Goal: Information Seeking & Learning: Learn about a topic

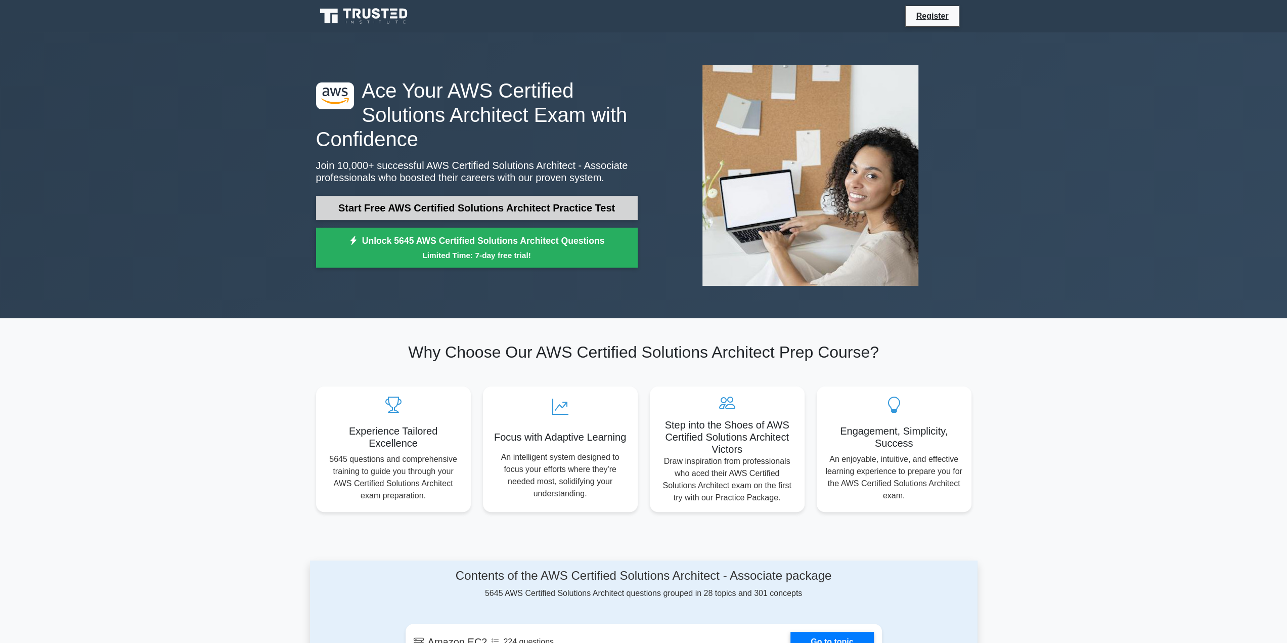
click at [465, 214] on link "Start Free AWS Certified Solutions Architect Practice Test" at bounding box center [477, 208] width 322 height 24
click at [487, 205] on link "Start Free AWS Certified Solutions Architect Practice Test" at bounding box center [477, 208] width 322 height 24
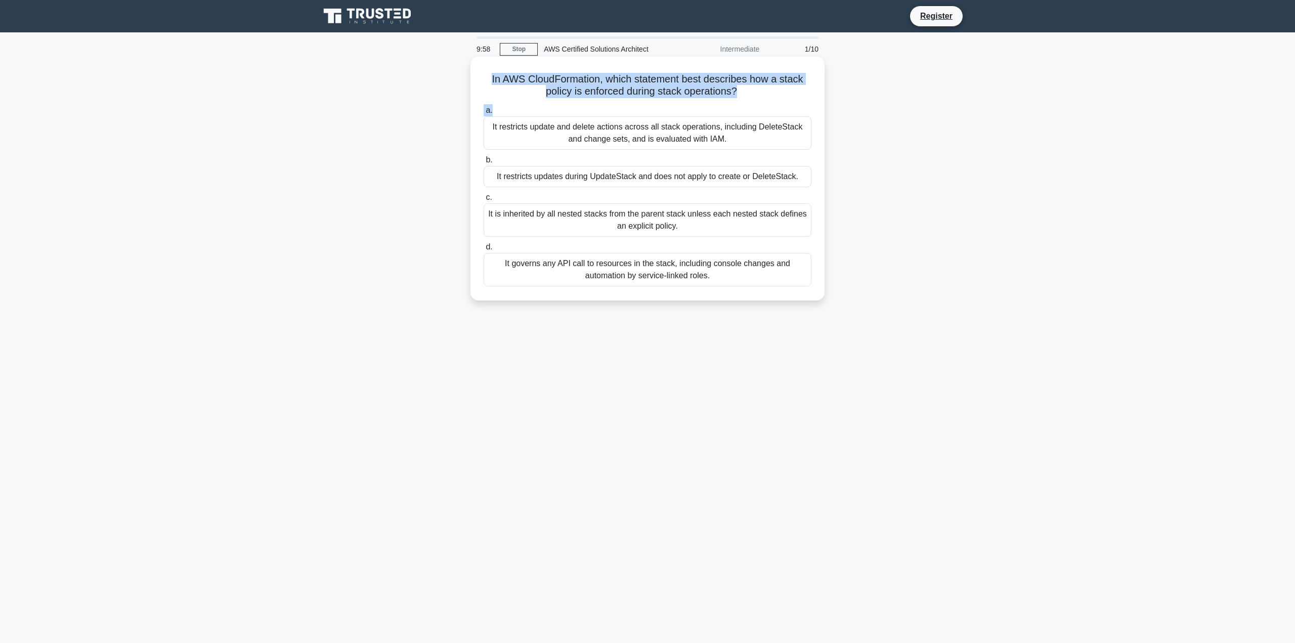
drag, startPoint x: 509, startPoint y: 75, endPoint x: 807, endPoint y: 106, distance: 299.5
click at [807, 105] on div "In AWS CloudFormation, which statement best describes how a stack policy is enf…" at bounding box center [647, 179] width 346 height 236
click at [807, 106] on label "a. It restricts update and delete actions across all stack operations, includin…" at bounding box center [648, 127] width 328 height 46
click at [484, 107] on input "a. It restricts update and delete actions across all stack operations, includin…" at bounding box center [484, 110] width 0 height 7
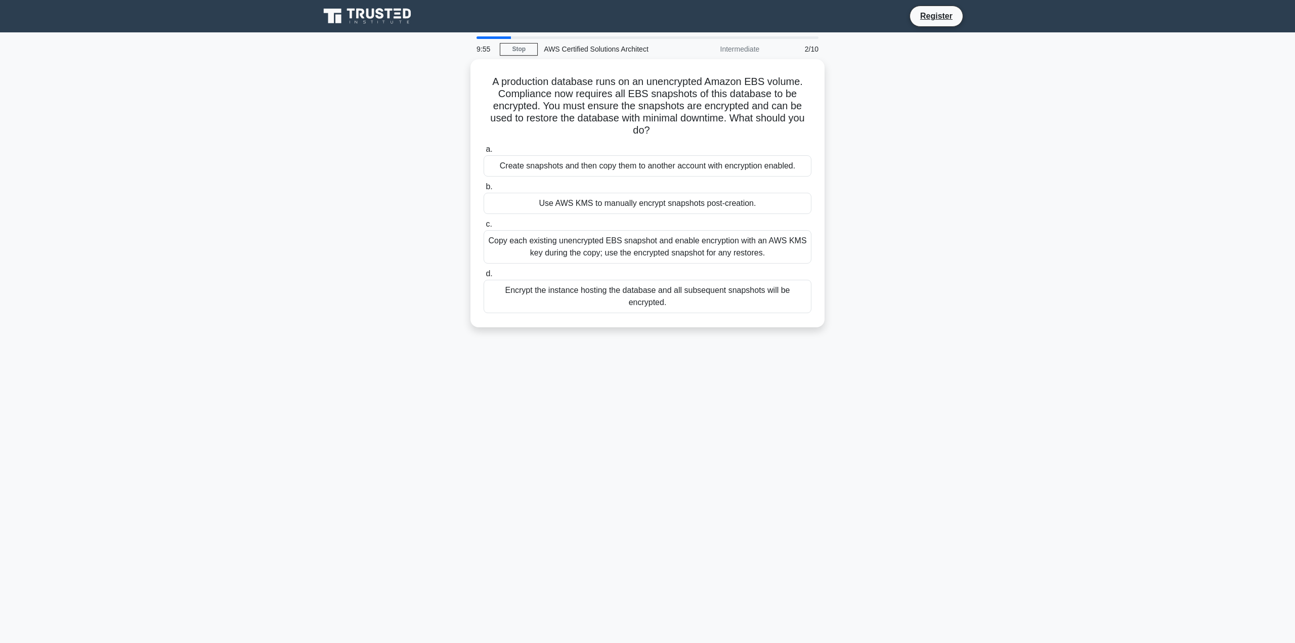
click at [483, 42] on div "9:55" at bounding box center [484, 49] width 29 height 20
click at [636, 100] on h5 "A production database runs on an unencrypted Amazon EBS volume. Compliance now …" at bounding box center [648, 104] width 330 height 62
click at [746, 98] on h5 "A production database runs on an unencrypted Amazon EBS volume. Compliance now …" at bounding box center [648, 104] width 330 height 62
click at [807, 102] on h5 "A production database runs on an unencrypted Amazon EBS volume. Compliance now …" at bounding box center [648, 104] width 330 height 62
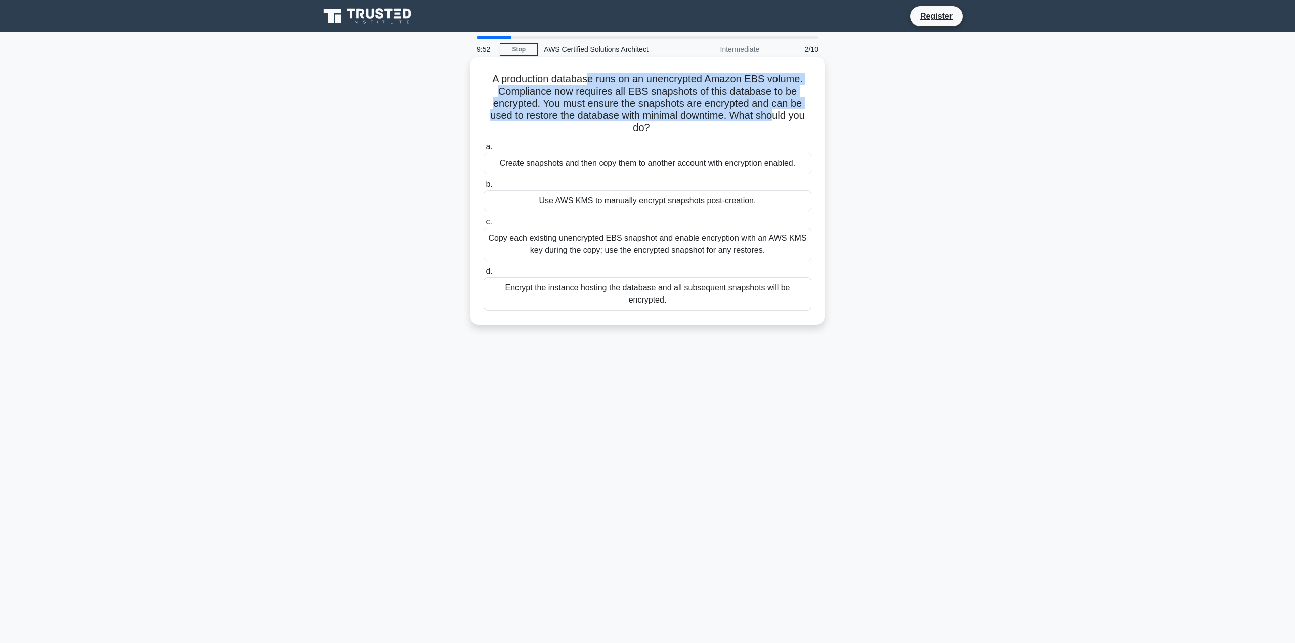
drag, startPoint x: 757, startPoint y: 121, endPoint x: 584, endPoint y: 81, distance: 177.4
click at [584, 81] on h5 "A production database runs on an unencrypted Amazon EBS volume. Compliance now …" at bounding box center [648, 104] width 330 height 62
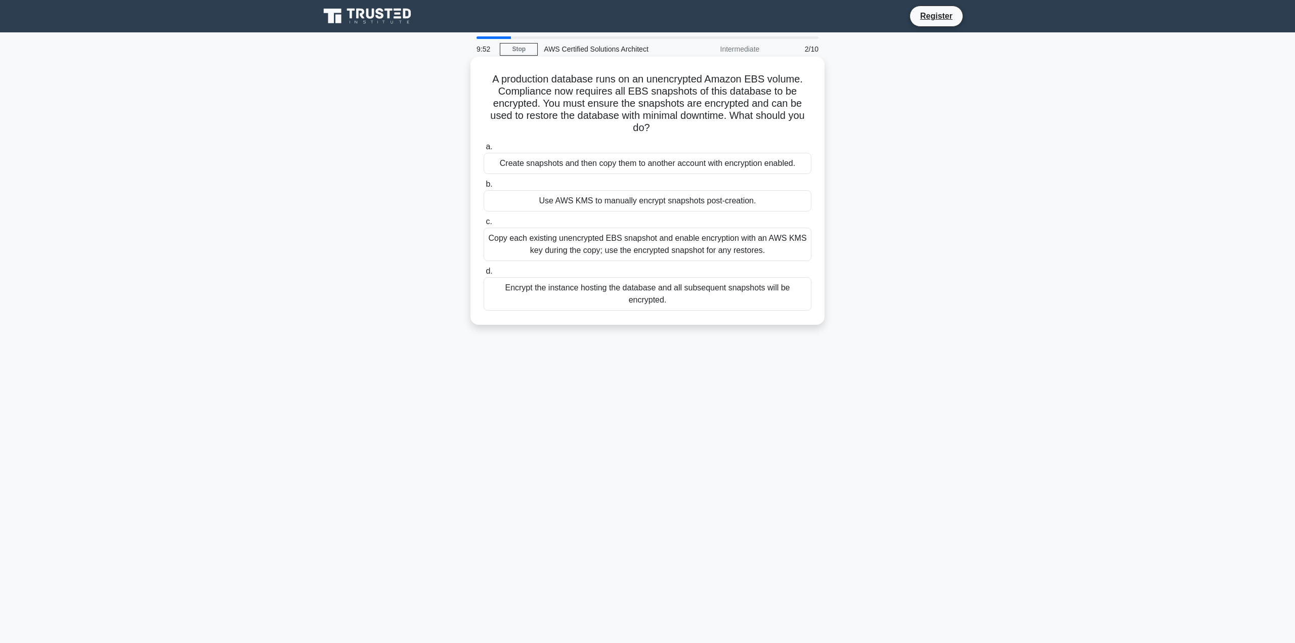
click at [581, 80] on h5 "A production database runs on an unencrypted Amazon EBS volume. Compliance now …" at bounding box center [648, 104] width 330 height 62
click at [618, 242] on div "Copy each existing unencrypted EBS snapshot and enable encryption with an AWS K…" at bounding box center [648, 244] width 328 height 33
click at [484, 225] on input "c. Copy each existing unencrypted EBS snapshot and enable encryption with an AW…" at bounding box center [484, 222] width 0 height 7
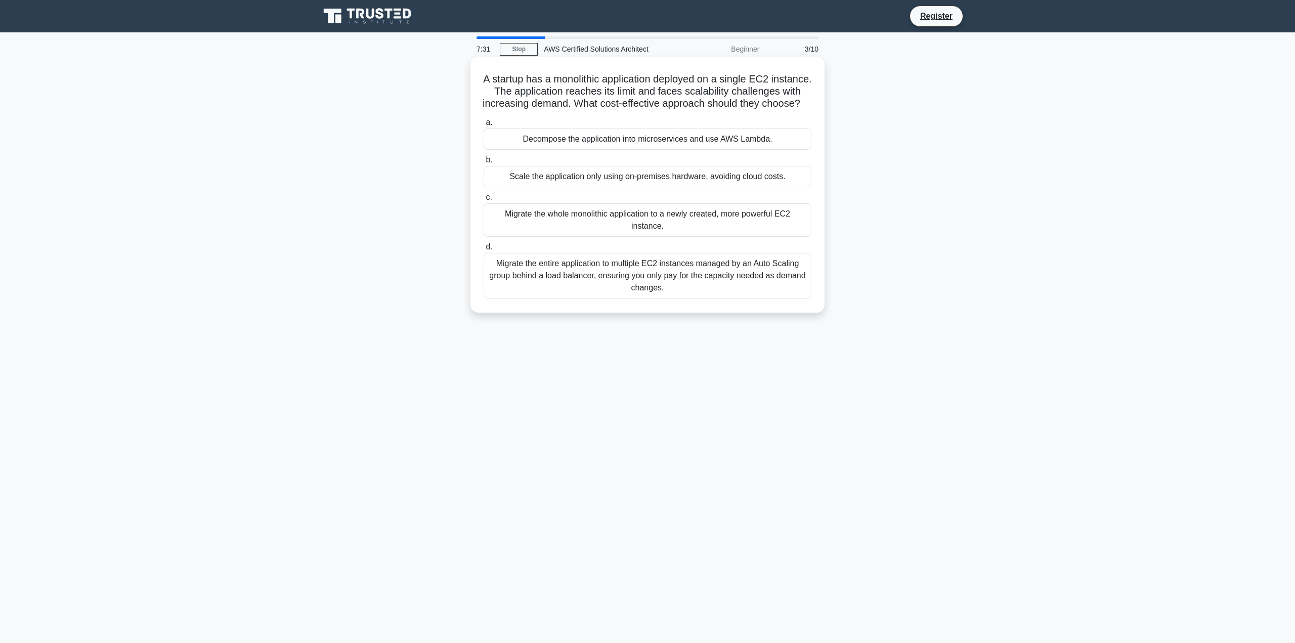
click at [687, 150] on div "Decompose the application into microservices and use AWS Lambda." at bounding box center [648, 138] width 328 height 21
click at [484, 126] on input "a. Decompose the application into microservices and use AWS Lambda." at bounding box center [484, 122] width 0 height 7
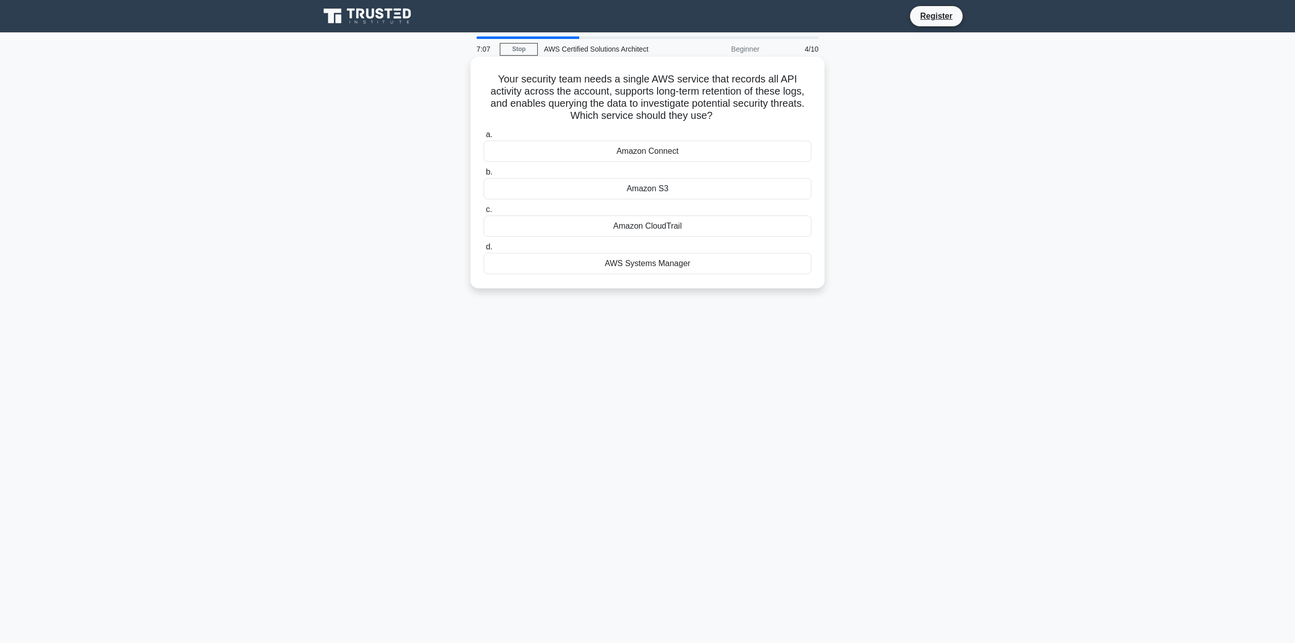
click at [691, 224] on div "Amazon CloudTrail" at bounding box center [648, 225] width 328 height 21
click at [484, 213] on input "c. Amazon CloudTrail" at bounding box center [484, 209] width 0 height 7
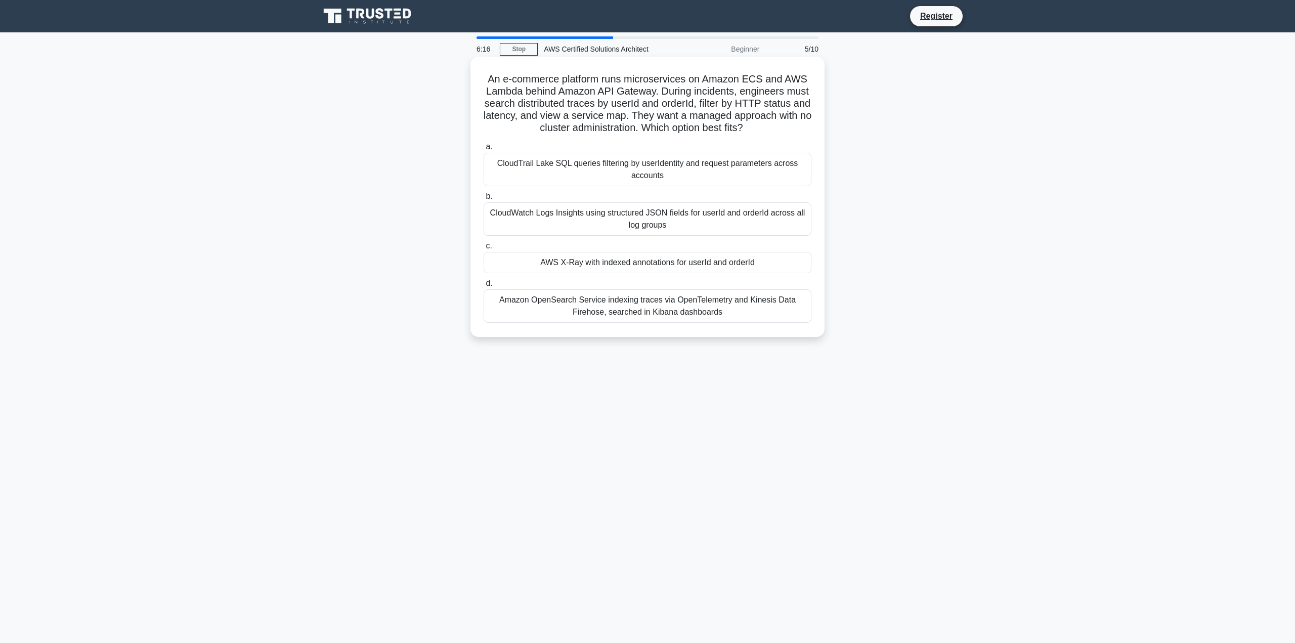
click at [774, 224] on div "CloudWatch Logs Insights using structured JSON fields for userId and orderId ac…" at bounding box center [648, 218] width 328 height 33
click at [484, 200] on input "b. CloudWatch Logs Insights using structured JSON fields for userId and orderId…" at bounding box center [484, 196] width 0 height 7
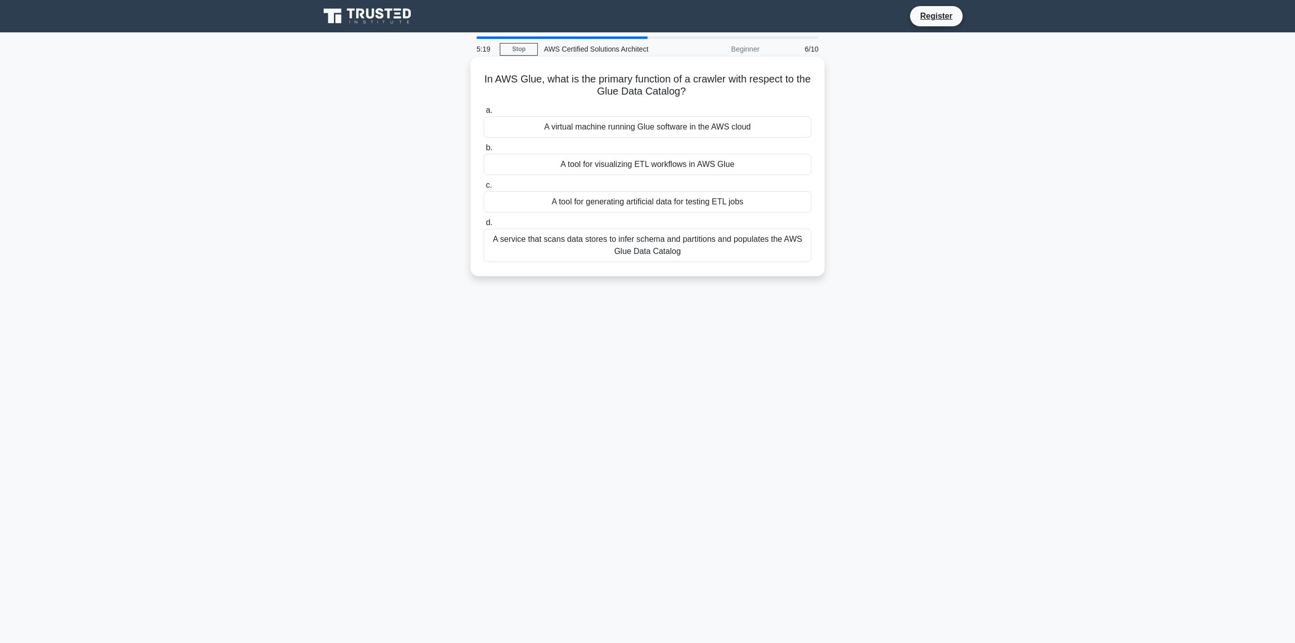
click at [694, 246] on div "A service that scans data stores to infer schema and partitions and populates t…" at bounding box center [648, 245] width 328 height 33
click at [484, 226] on input "d. A service that scans data stores to infer schema and partitions and populate…" at bounding box center [484, 223] width 0 height 7
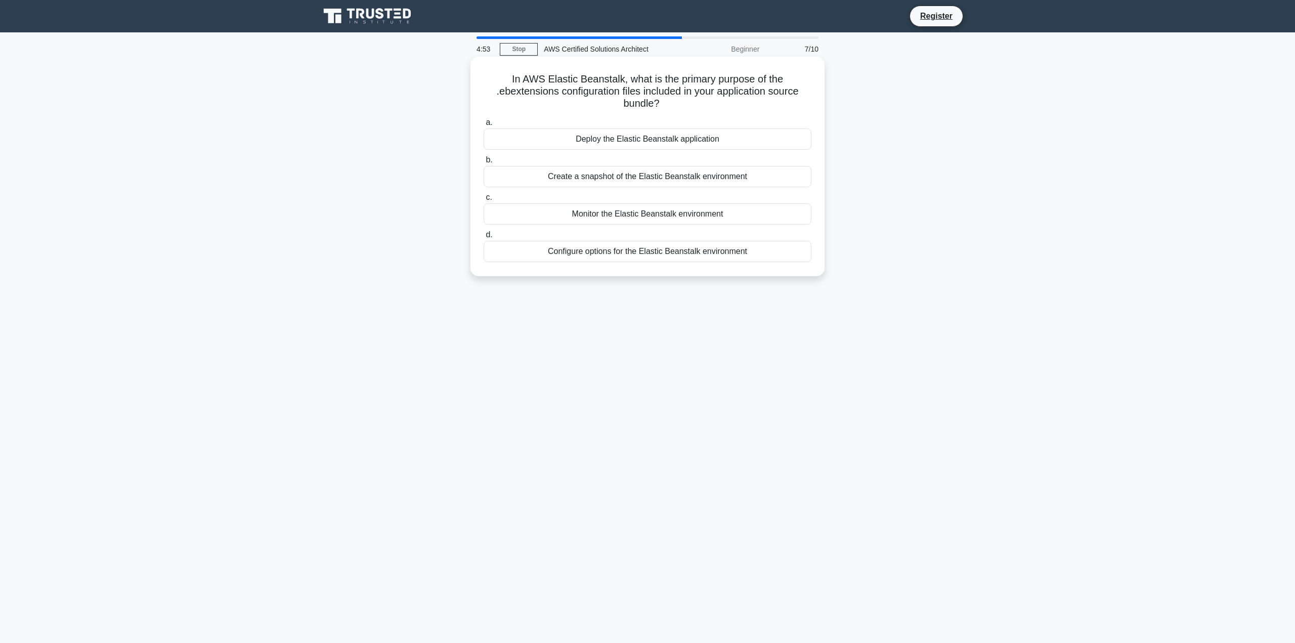
click at [677, 252] on div "Configure options for the Elastic Beanstalk environment" at bounding box center [648, 251] width 328 height 21
click at [484, 238] on input "d. Configure options for the Elastic Beanstalk environment" at bounding box center [484, 235] width 0 height 7
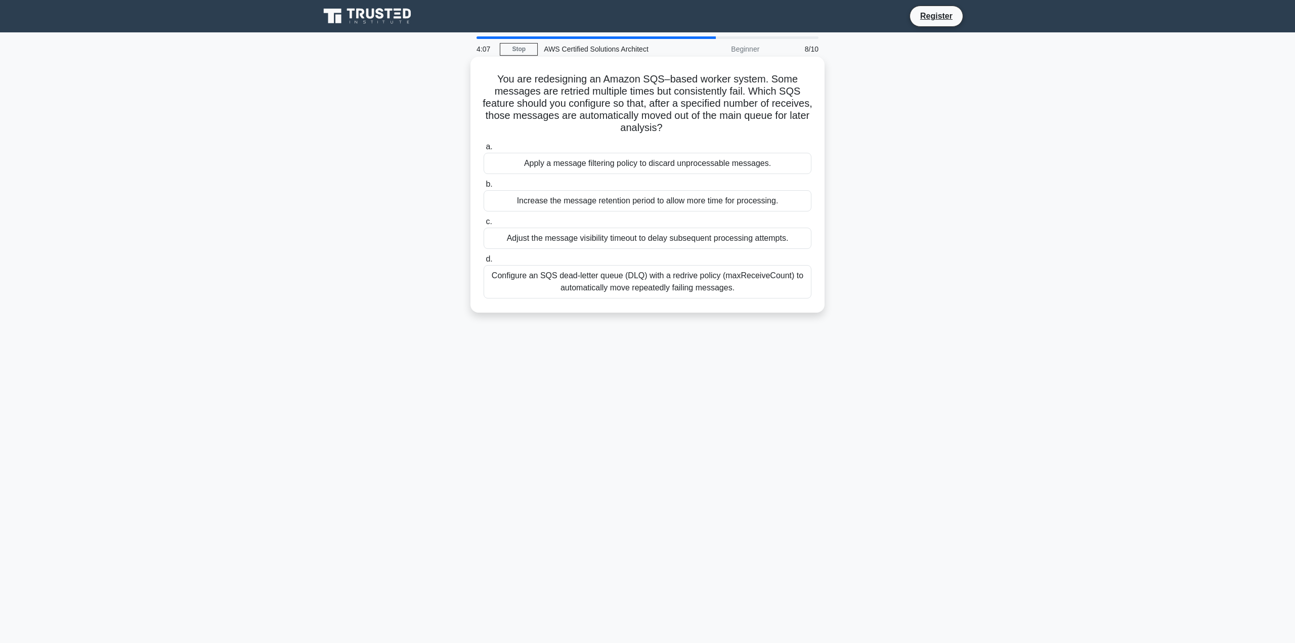
click at [718, 280] on div "Configure an SQS dead-letter queue (DLQ) with a redrive policy (maxReceiveCount…" at bounding box center [648, 281] width 328 height 33
click at [484, 263] on input "d. Configure an SQS dead-letter queue (DLQ) with a redrive policy (maxReceiveCo…" at bounding box center [484, 259] width 0 height 7
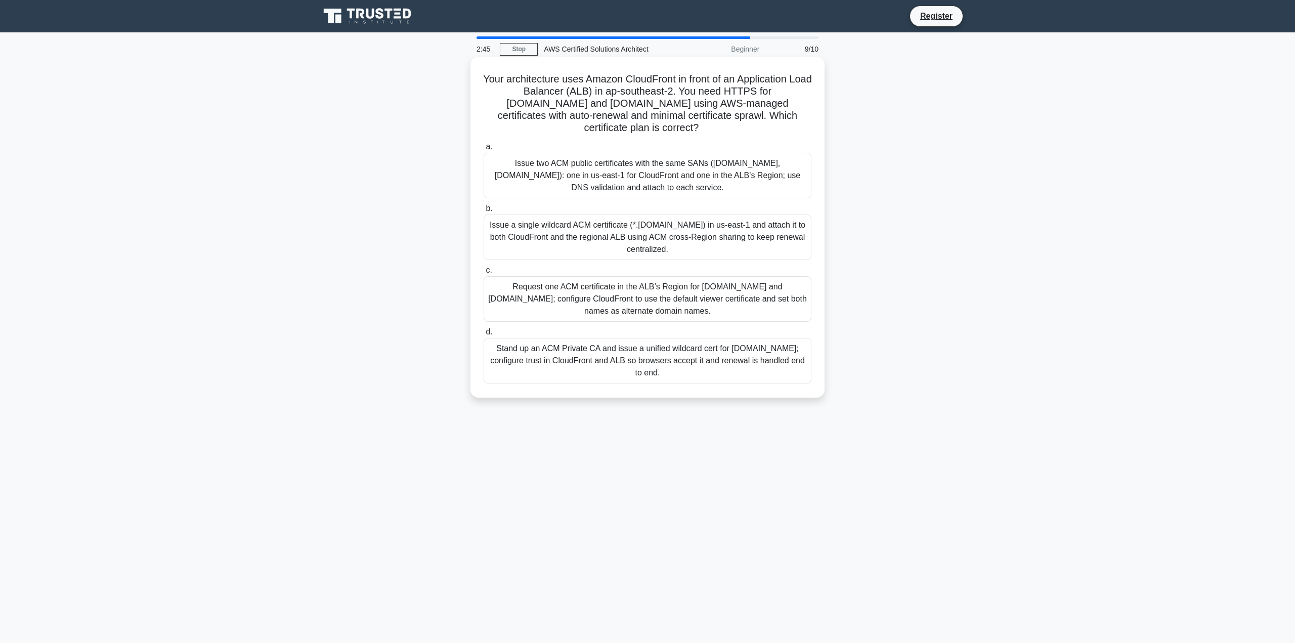
click at [761, 245] on div "Issue a single wildcard ACM certificate (*.example.com) in us-east-1 and attach…" at bounding box center [648, 237] width 328 height 46
click at [484, 212] on input "b. Issue a single wildcard ACM certificate (*.example.com) in us-east-1 and att…" at bounding box center [484, 208] width 0 height 7
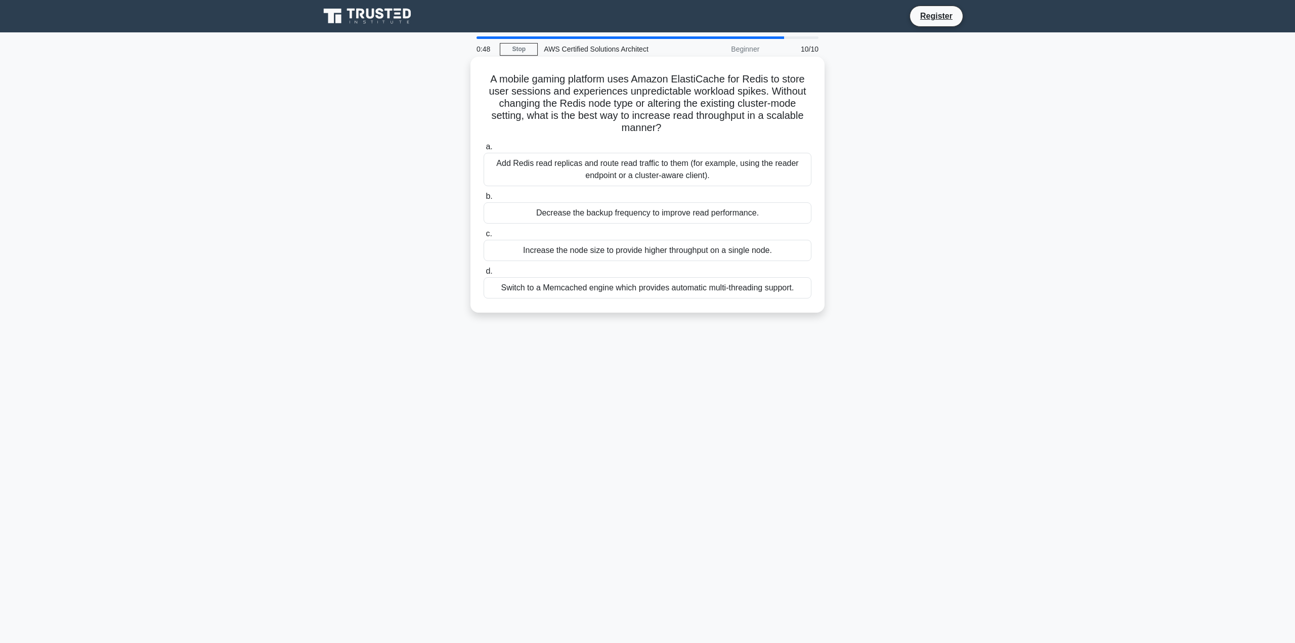
click at [717, 176] on div "Add Redis read replicas and route read traffic to them (for example, using the …" at bounding box center [648, 169] width 328 height 33
click at [484, 150] on input "a. Add Redis read replicas and route read traffic to them (for example, using t…" at bounding box center [484, 147] width 0 height 7
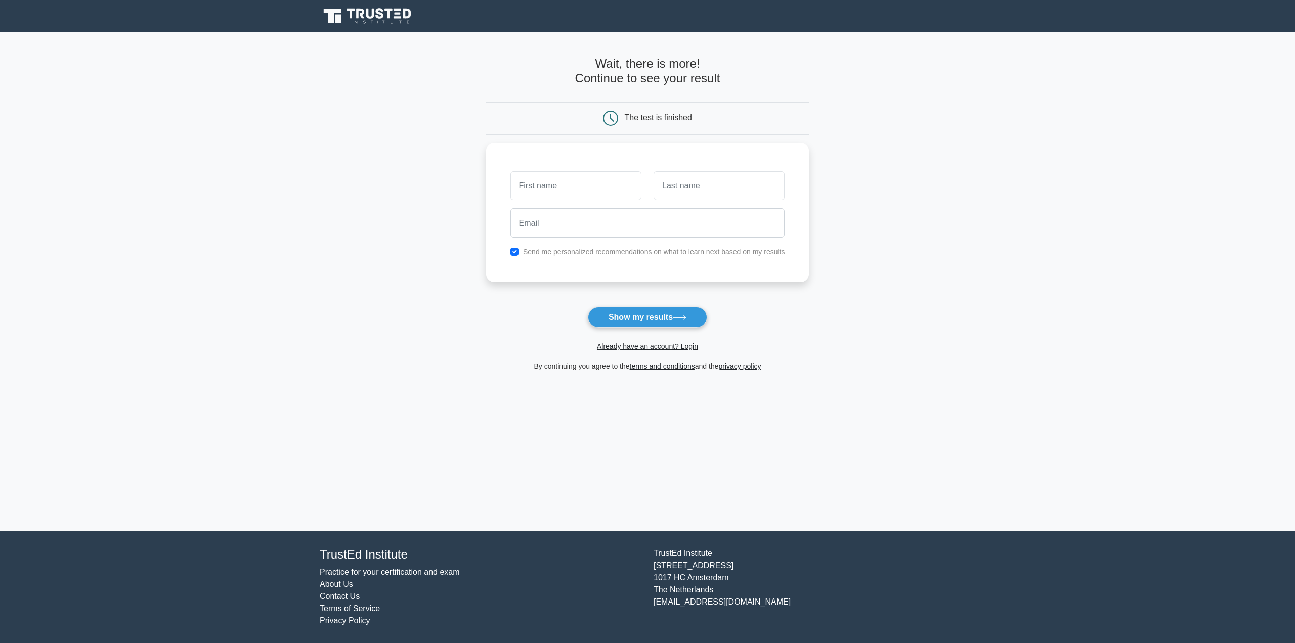
drag, startPoint x: 586, startPoint y: 65, endPoint x: 759, endPoint y: 90, distance: 174.8
click at [759, 90] on div "Wait, there is more! Continue to see your result" at bounding box center [647, 75] width 323 height 37
click at [633, 227] on input "email" at bounding box center [647, 220] width 275 height 29
type input "kiwi02271@gmail.com"
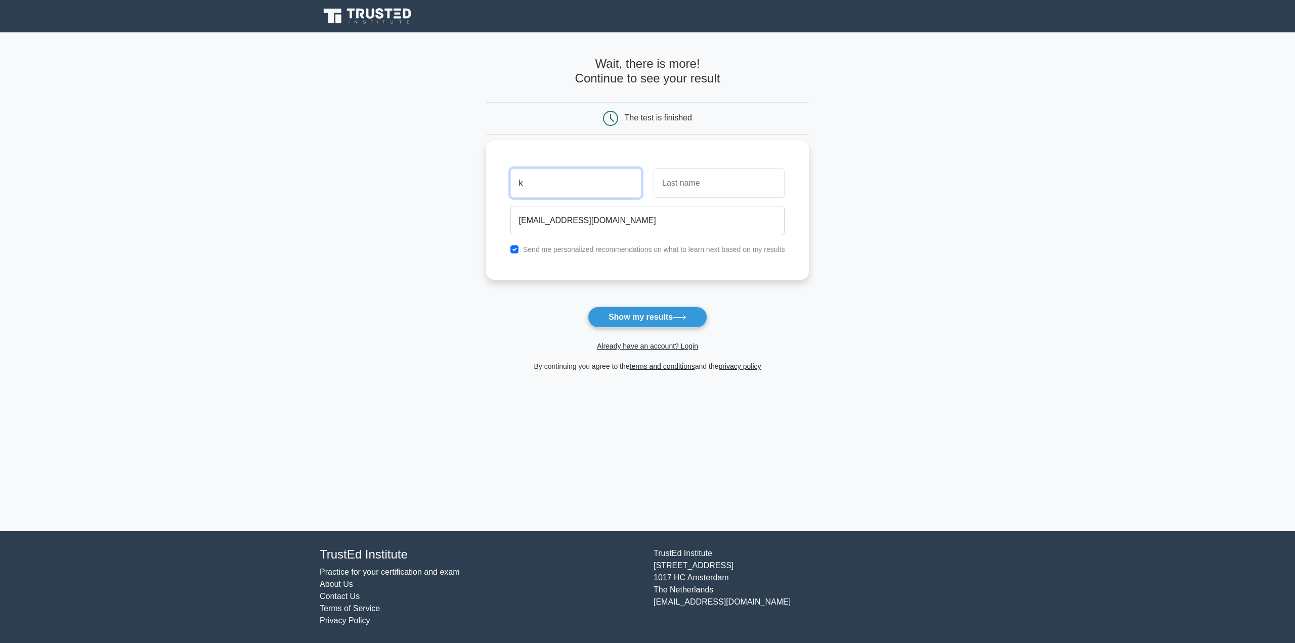
type input "k"
type input "1"
type input "k"
click at [623, 245] on label "Send me personalized recommendations on what to learn next based on my results" at bounding box center [654, 249] width 262 height 8
click at [515, 249] on input "checkbox" at bounding box center [514, 249] width 8 height 8
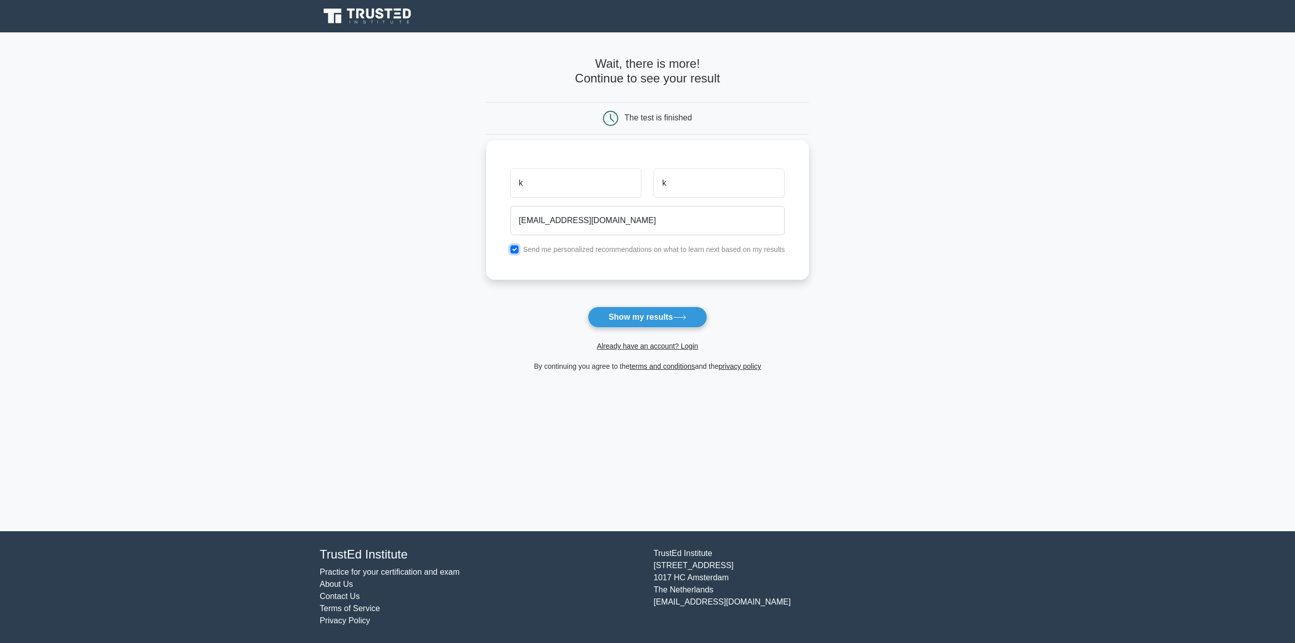
checkbox input "false"
click at [685, 317] on icon at bounding box center [679, 317] width 12 height 5
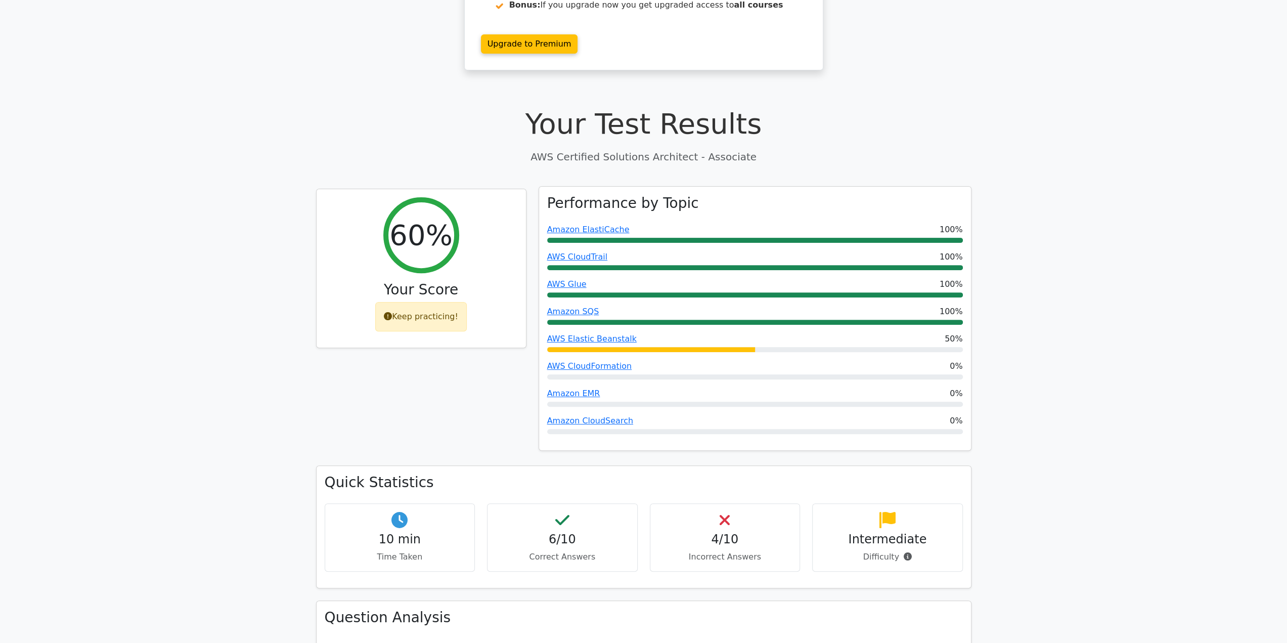
scroll to position [303, 0]
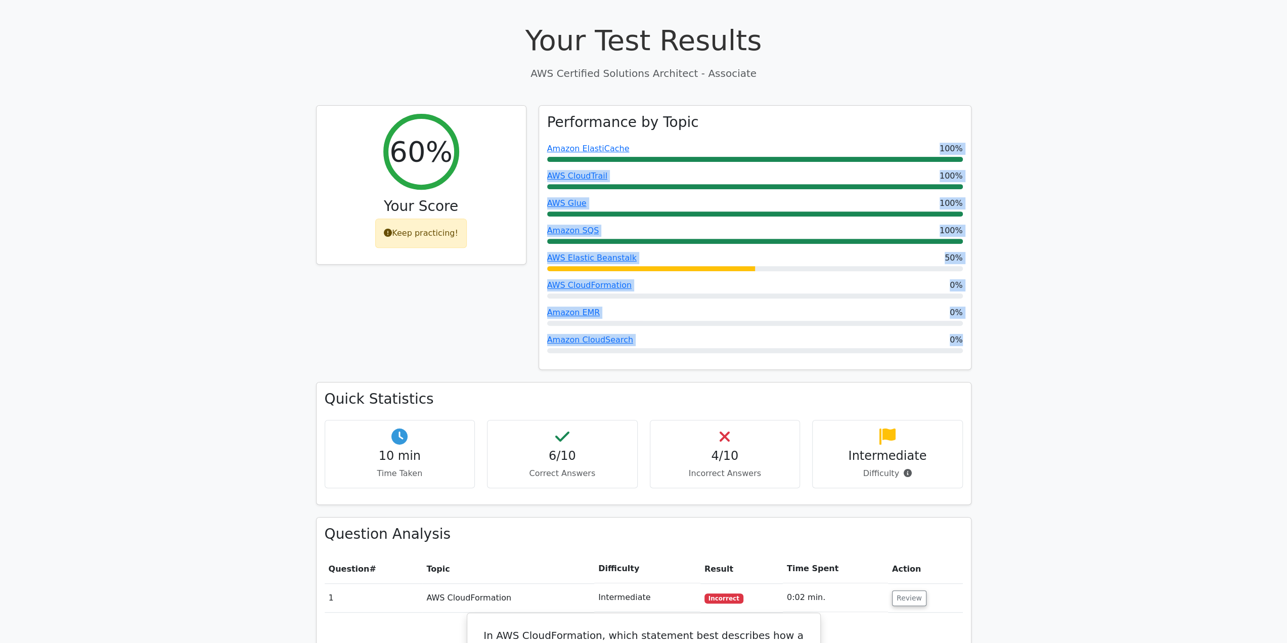
drag, startPoint x: 736, startPoint y: 94, endPoint x: 774, endPoint y: 333, distance: 242.2
click at [774, 333] on div "Performance by Topic Amazon ElastiCache 100% AWS CloudTrail 100% AWS Glue 100% …" at bounding box center [755, 243] width 445 height 277
click at [775, 333] on div "Performance by Topic Amazon ElastiCache 100% AWS CloudTrail 100% AWS Glue 100% …" at bounding box center [755, 243] width 445 height 277
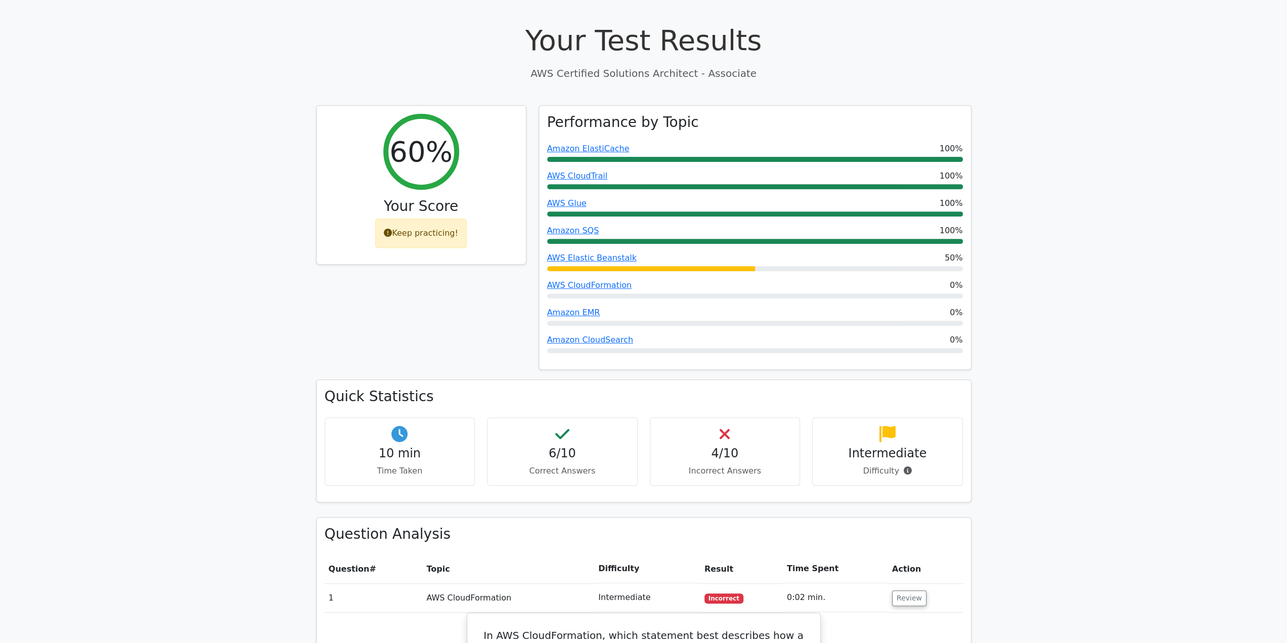
click at [701, 417] on div "4/10 Incorrect Answers" at bounding box center [725, 451] width 151 height 68
click at [746, 417] on div "4/10 Incorrect Answers" at bounding box center [725, 451] width 151 height 68
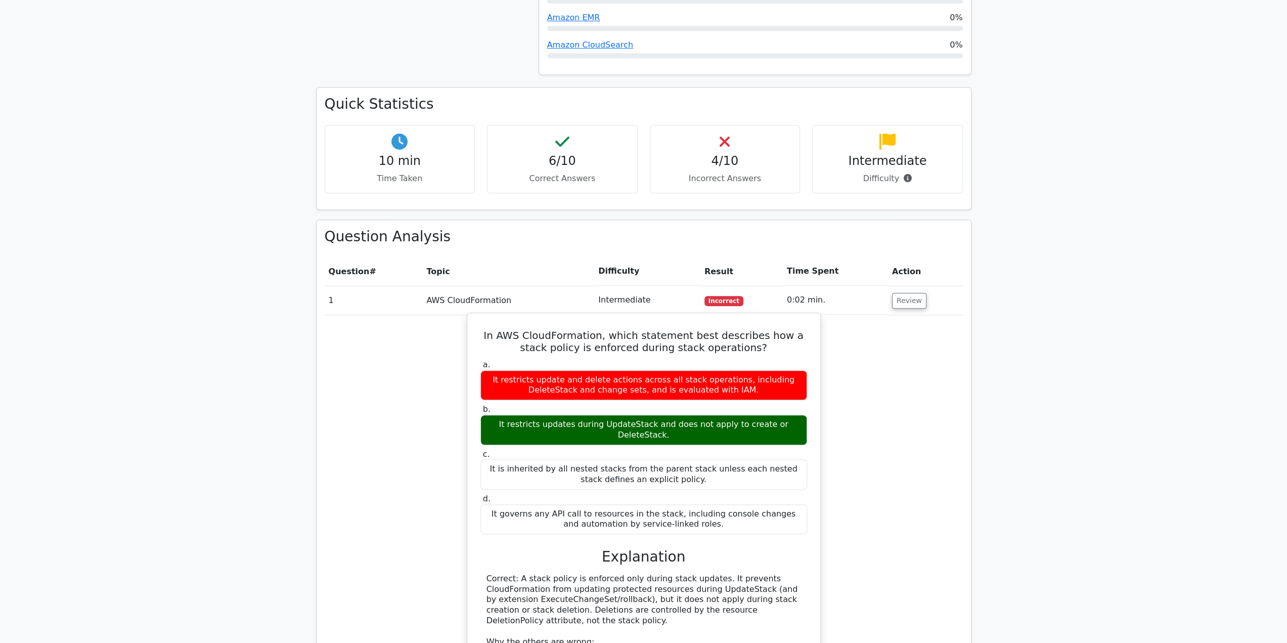
scroll to position [607, 0]
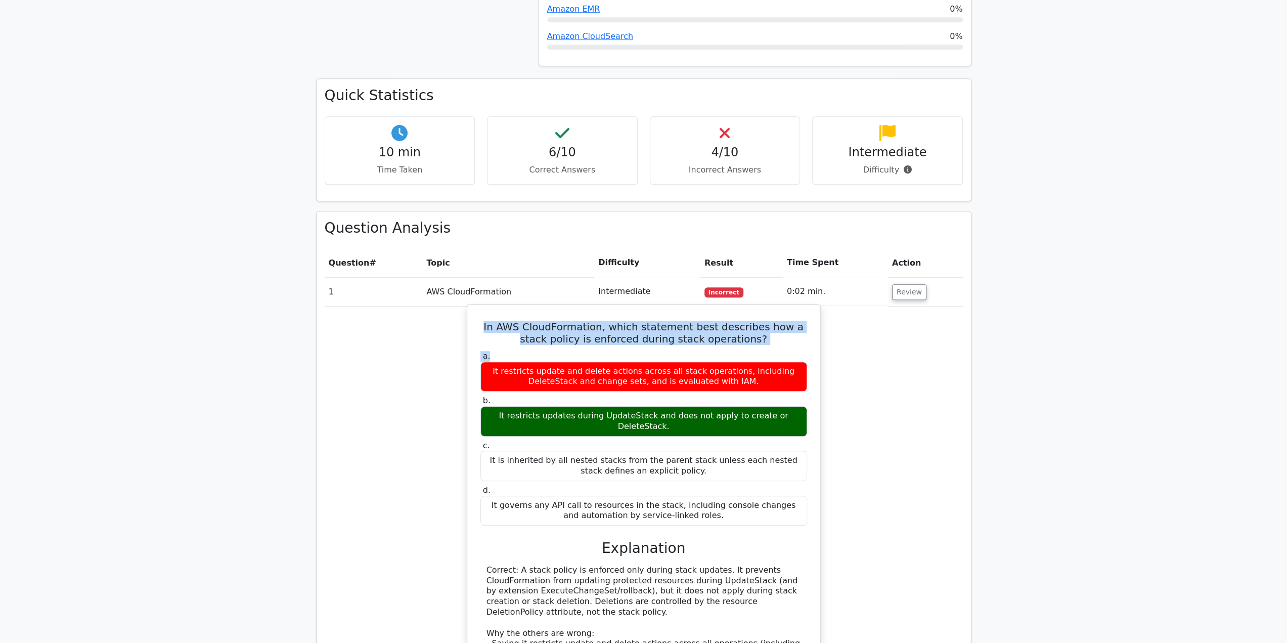
drag, startPoint x: 510, startPoint y: 288, endPoint x: 789, endPoint y: 310, distance: 279.6
click at [789, 310] on div "In AWS CloudFormation, which statement best describes how a stack policy is enf…" at bounding box center [643, 535] width 345 height 452
click at [789, 349] on div "a. It restricts update and delete actions across all stack operations, includin…" at bounding box center [643, 438] width 339 height 179
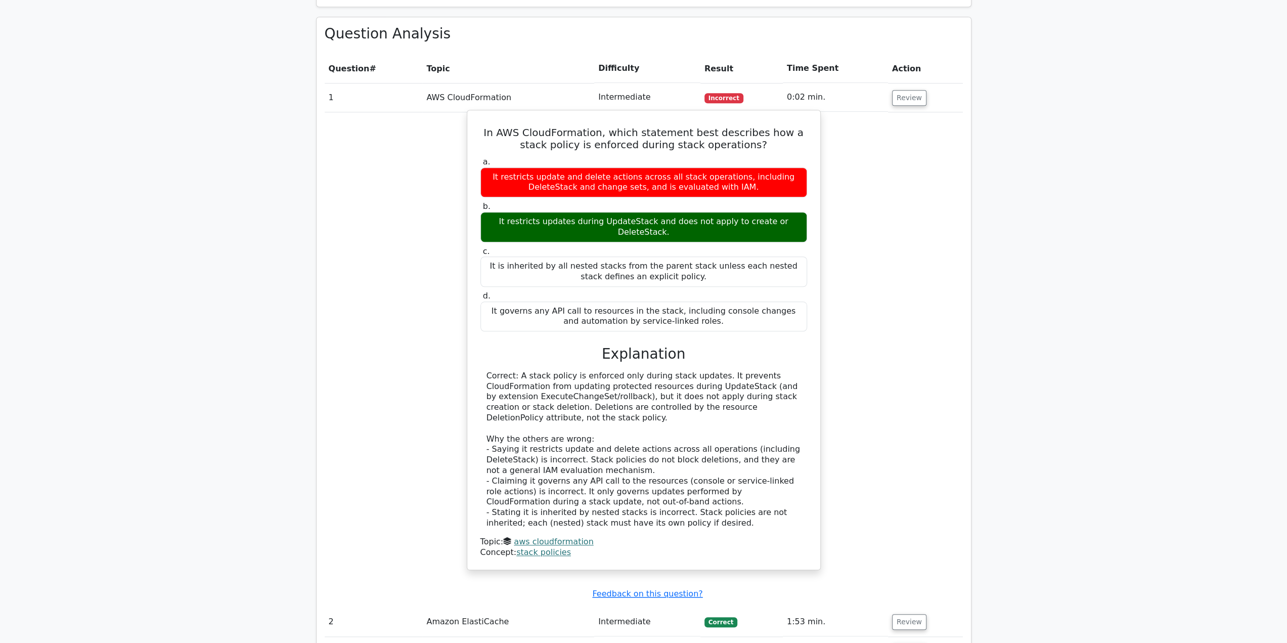
scroll to position [809, 0]
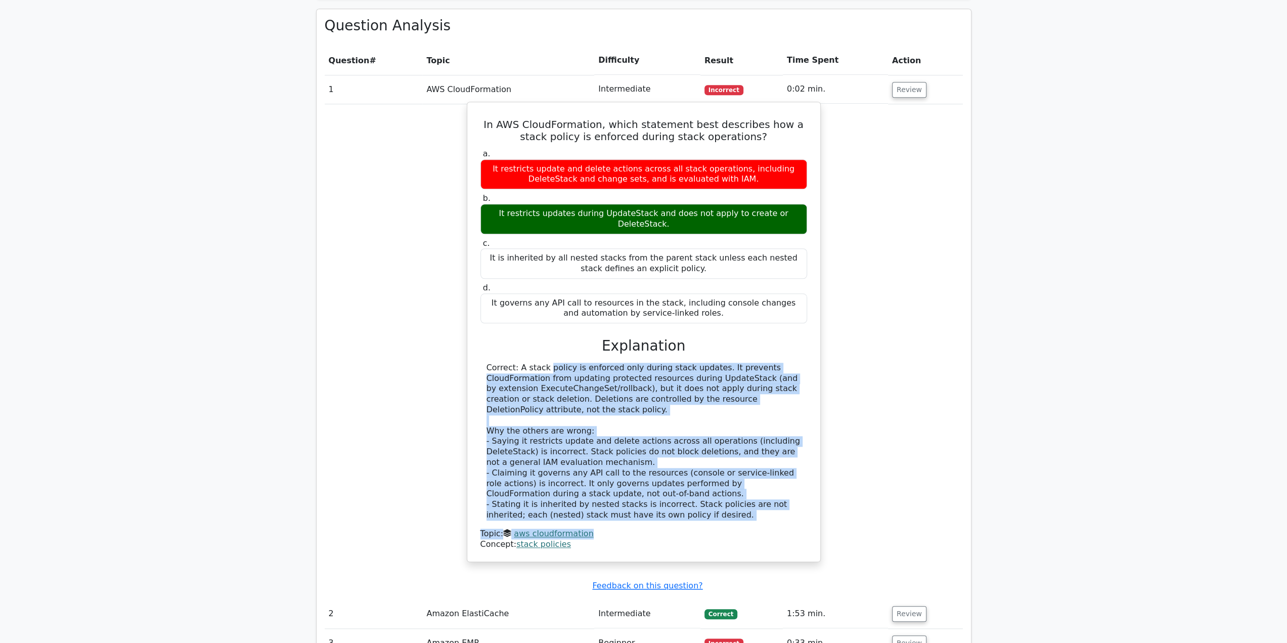
drag, startPoint x: 482, startPoint y: 312, endPoint x: 747, endPoint y: 477, distance: 311.7
click at [747, 477] on div "Correct: A stack policy is enforced only during stack updates. It prevents Clou…" at bounding box center [644, 456] width 327 height 187
click at [731, 450] on div "Correct: A stack policy is enforced only during stack updates. It prevents Clou…" at bounding box center [644, 442] width 315 height 158
drag, startPoint x: 753, startPoint y: 336, endPoint x: 753, endPoint y: 465, distance: 128.5
click at [753, 465] on div "a. It restricts update and delete actions across all stack operations, includin…" at bounding box center [644, 348] width 329 height 403
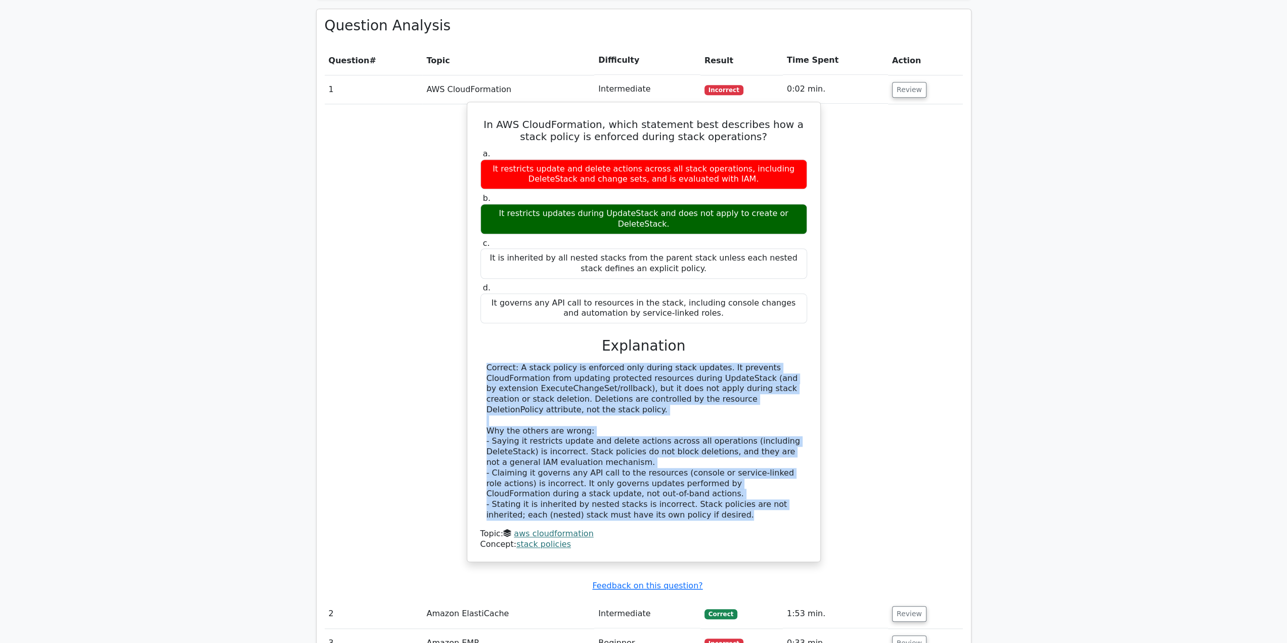
click at [753, 465] on div "Correct: A stack policy is enforced only during stack updates. It prevents Clou…" at bounding box center [644, 442] width 315 height 158
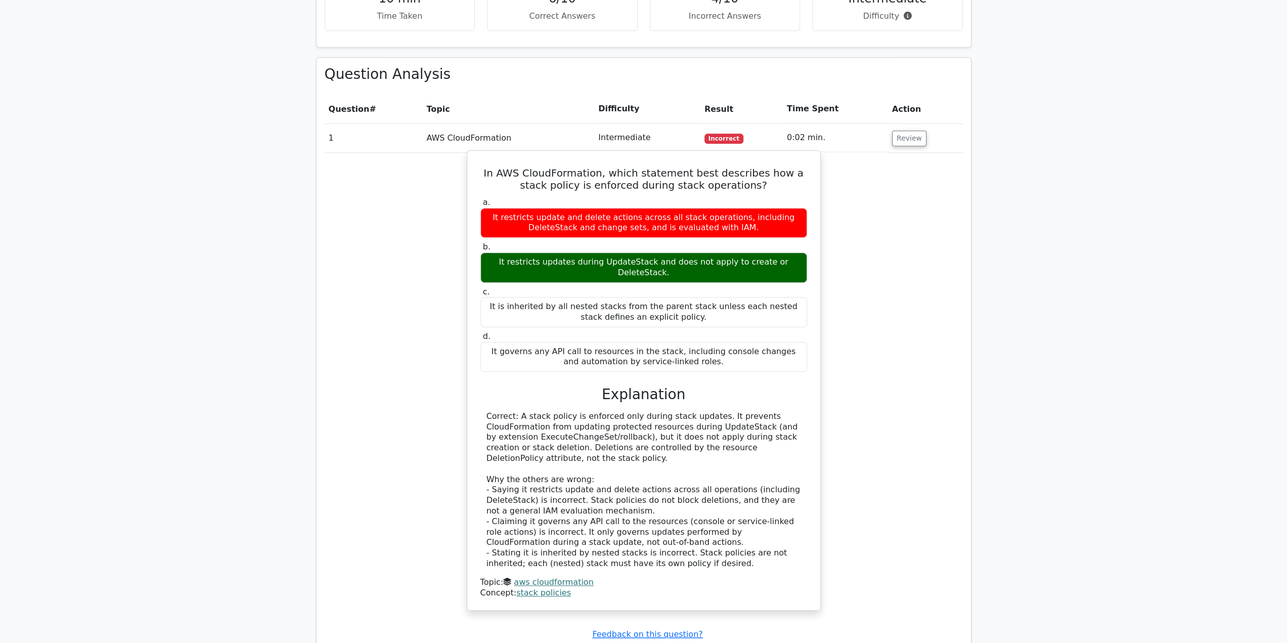
scroll to position [759, 0]
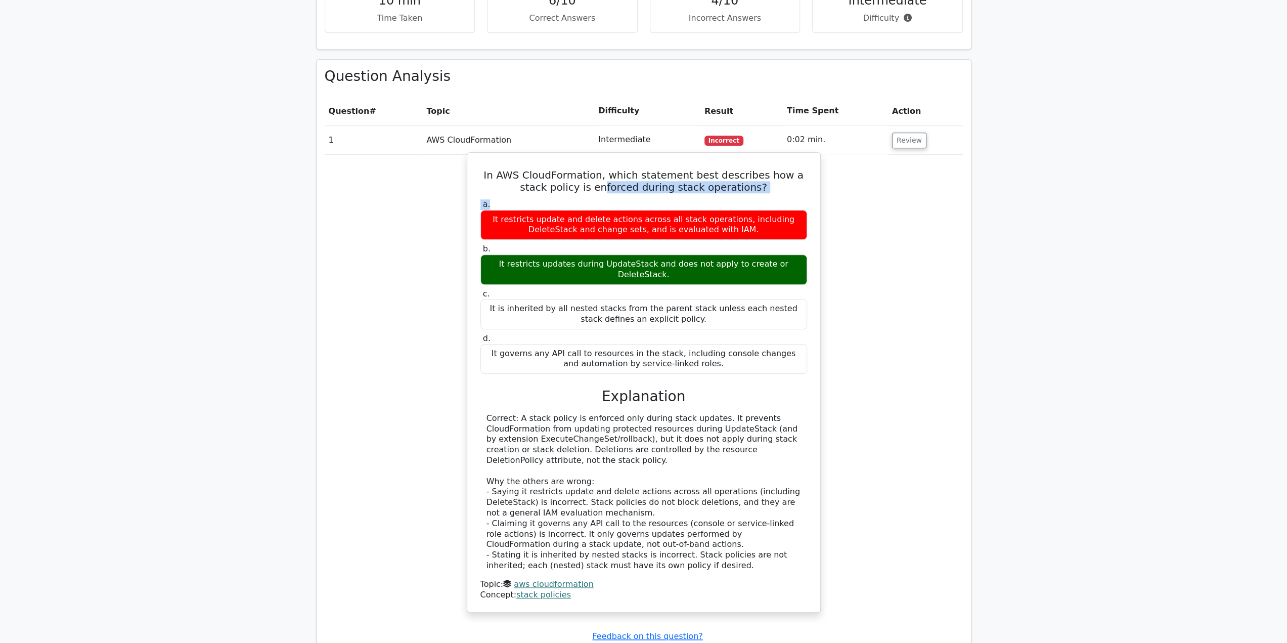
drag, startPoint x: 600, startPoint y: 143, endPoint x: 743, endPoint y: 160, distance: 143.7
click at [742, 161] on div "In AWS CloudFormation, which statement best describes how a stack policy is enf…" at bounding box center [643, 383] width 345 height 452
click at [743, 199] on label "a. It restricts update and delete actions across all stack operations, includin…" at bounding box center [644, 219] width 327 height 40
drag, startPoint x: 654, startPoint y: 194, endPoint x: 770, endPoint y: 190, distance: 116.9
click at [770, 210] on div "It restricts update and delete actions across all stack operations, including D…" at bounding box center [644, 225] width 327 height 30
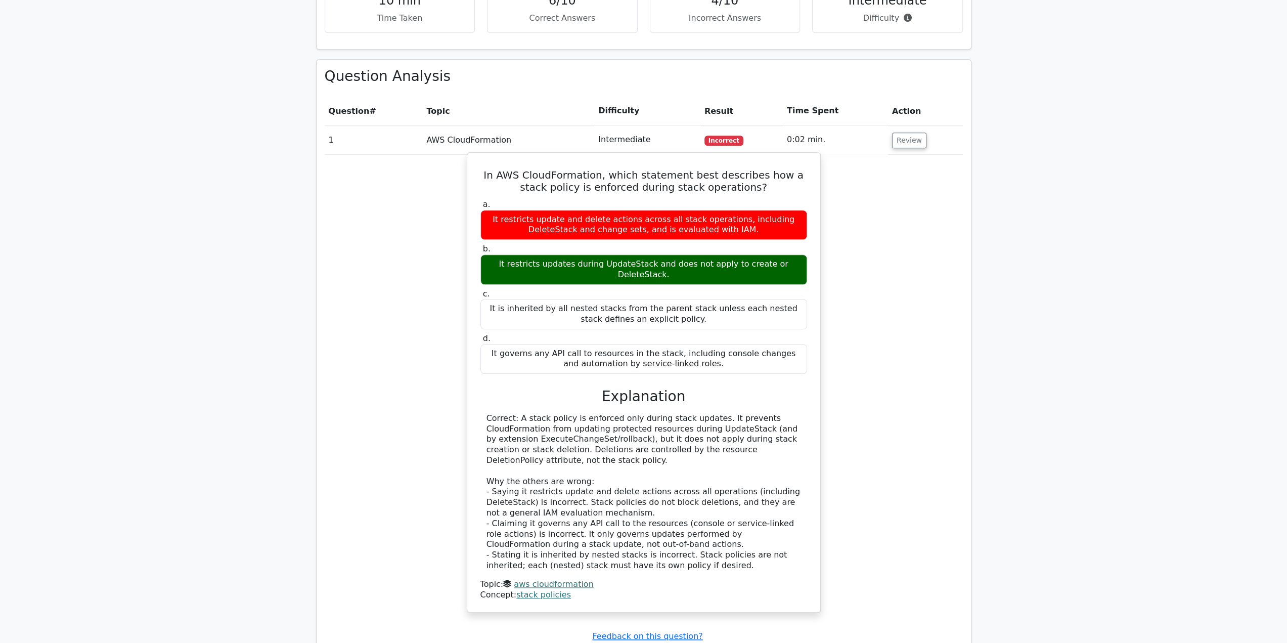
click at [770, 210] on div "It restricts update and delete actions across all stack operations, including D…" at bounding box center [644, 225] width 327 height 30
drag, startPoint x: 489, startPoint y: 227, endPoint x: 520, endPoint y: 226, distance: 31.9
click at [523, 254] on div "It restricts updates during UpdateStack and does not apply to create or DeleteS…" at bounding box center [644, 269] width 327 height 30
click at [520, 254] on div "It restricts updates during UpdateStack and does not apply to create or DeleteS…" at bounding box center [644, 269] width 327 height 30
drag, startPoint x: 480, startPoint y: 221, endPoint x: 804, endPoint y: 235, distance: 324.6
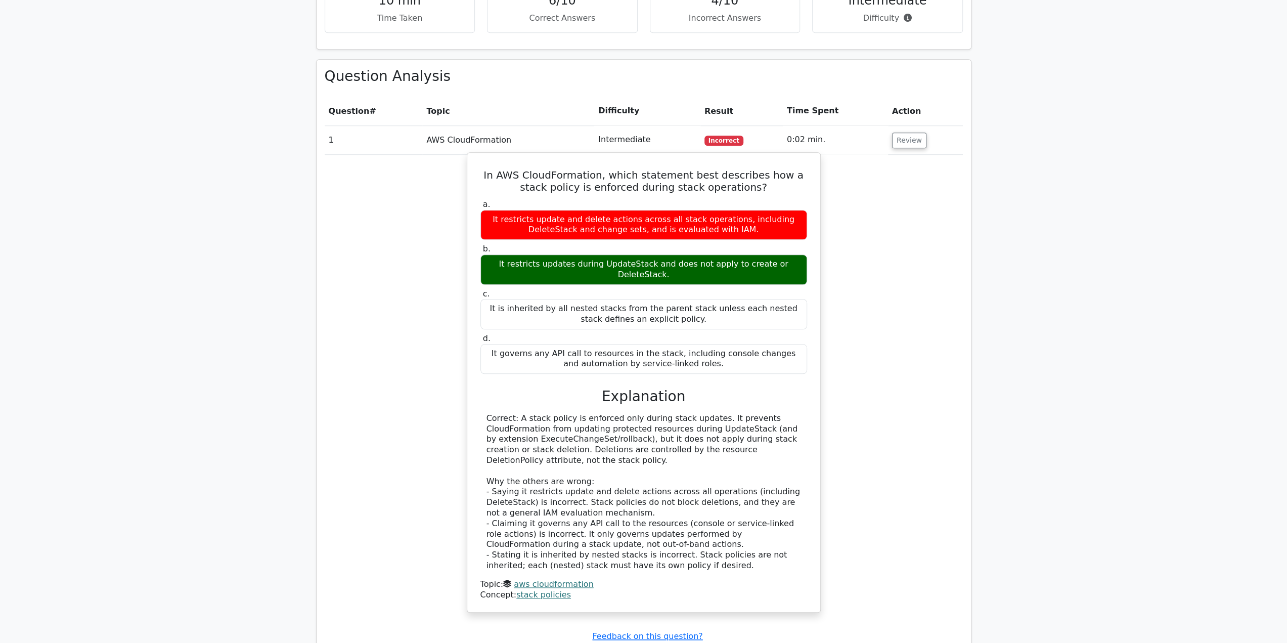
click at [804, 235] on div "a. It restricts update and delete actions across all stack operations, includin…" at bounding box center [643, 286] width 339 height 179
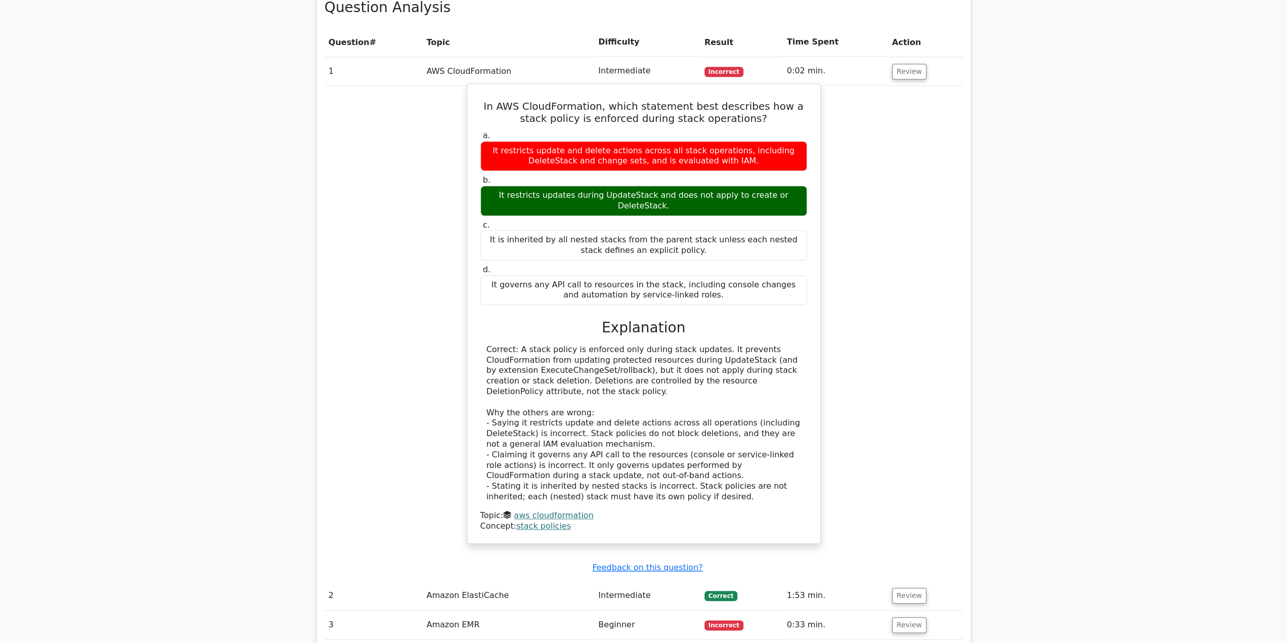
scroll to position [860, 0]
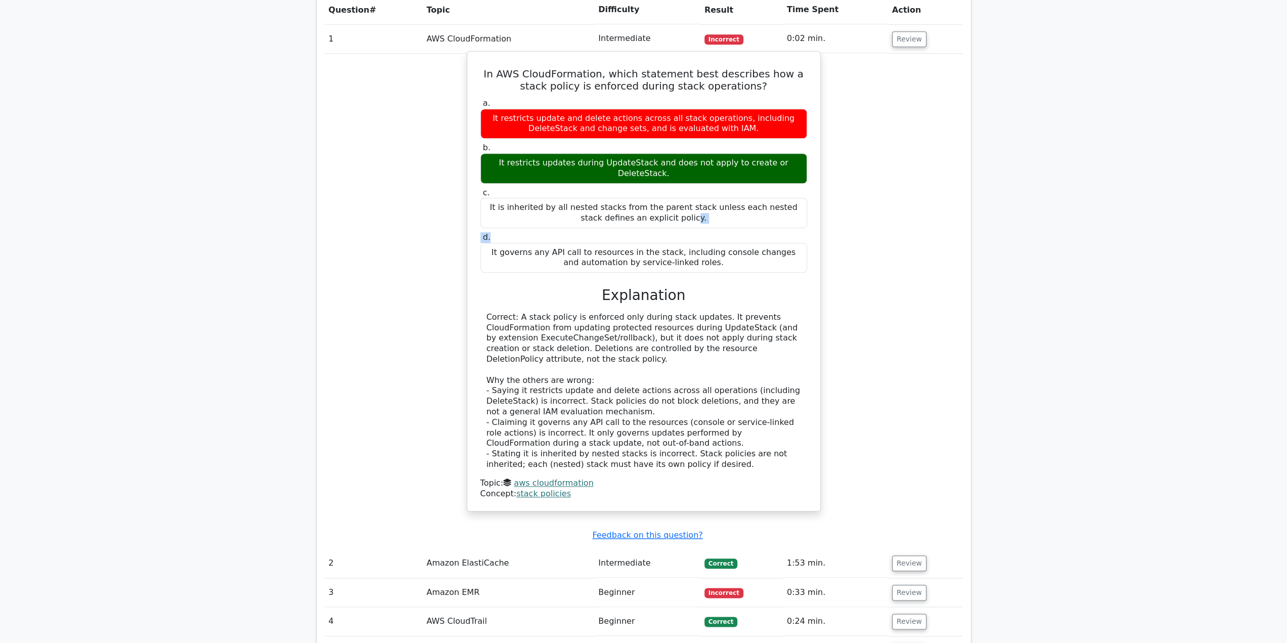
drag, startPoint x: 486, startPoint y: 155, endPoint x: 722, endPoint y: 189, distance: 239.1
click at [722, 188] on div "a. It restricts update and delete actions across all stack operations, includin…" at bounding box center [643, 185] width 339 height 179
click at [722, 232] on label "d. It governs any API call to resources in the stack, including console changes…" at bounding box center [644, 252] width 327 height 40
drag, startPoint x: 521, startPoint y: 270, endPoint x: 676, endPoint y: 268, distance: 155.3
click at [676, 312] on div "Correct: A stack policy is enforced only during stack updates. It prevents Clou…" at bounding box center [644, 391] width 315 height 158
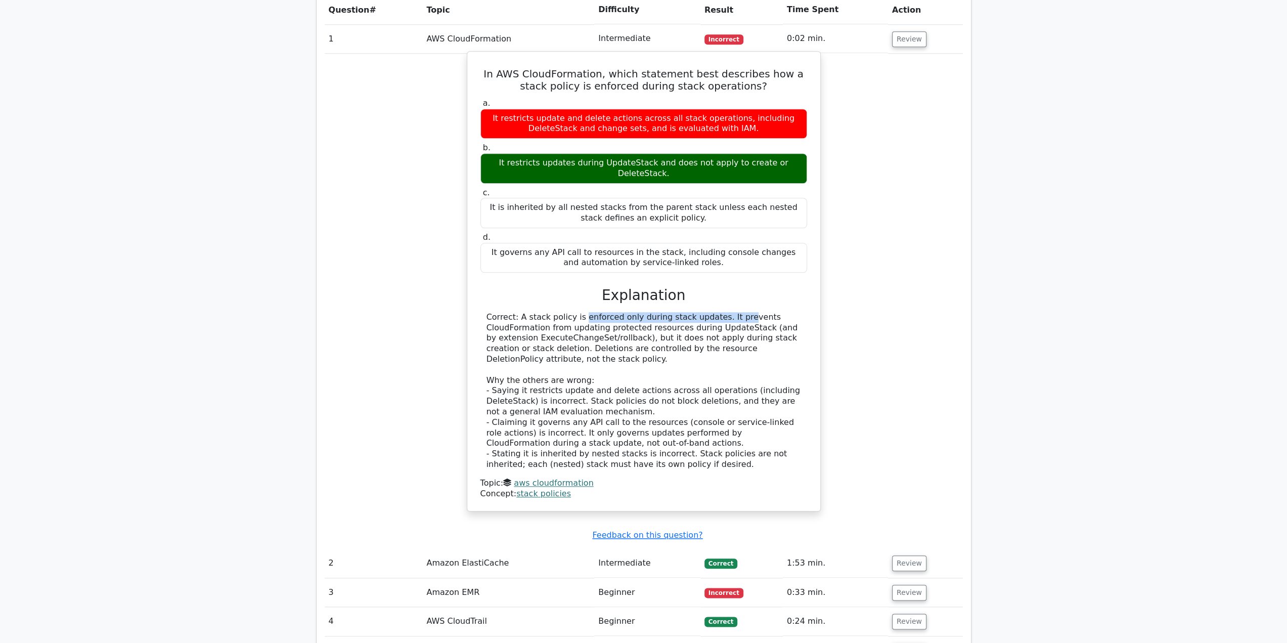
click at [676, 312] on div "Correct: A stack policy is enforced only during stack updates. It prevents Clou…" at bounding box center [644, 391] width 315 height 158
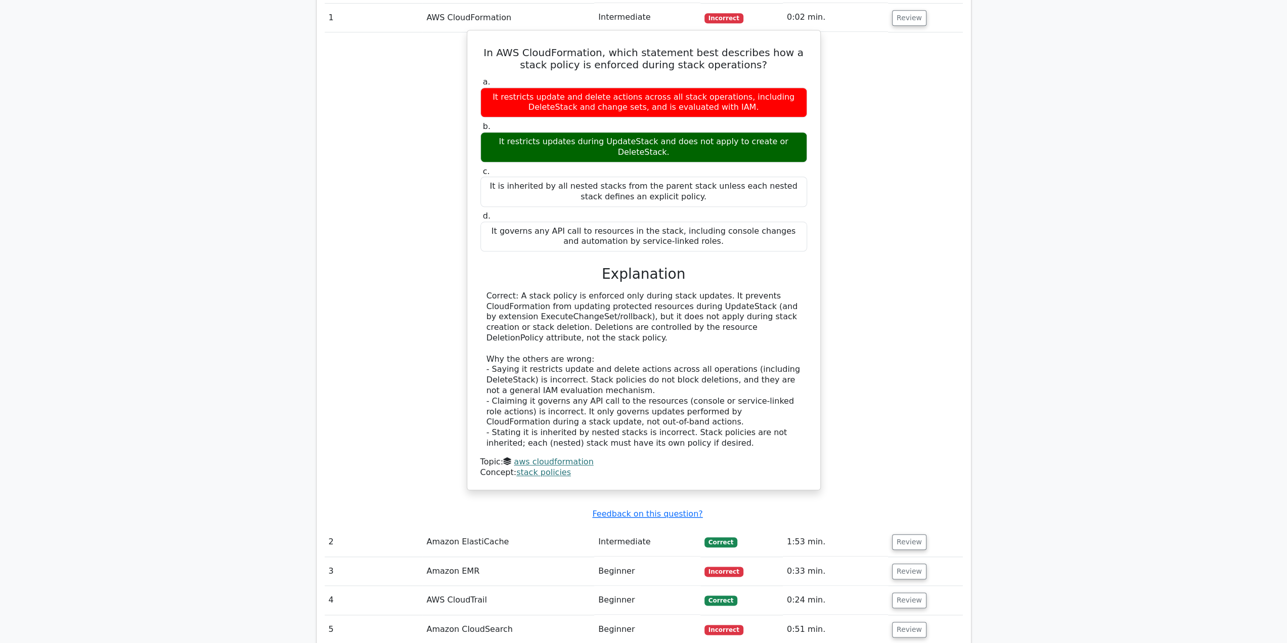
scroll to position [961, 0]
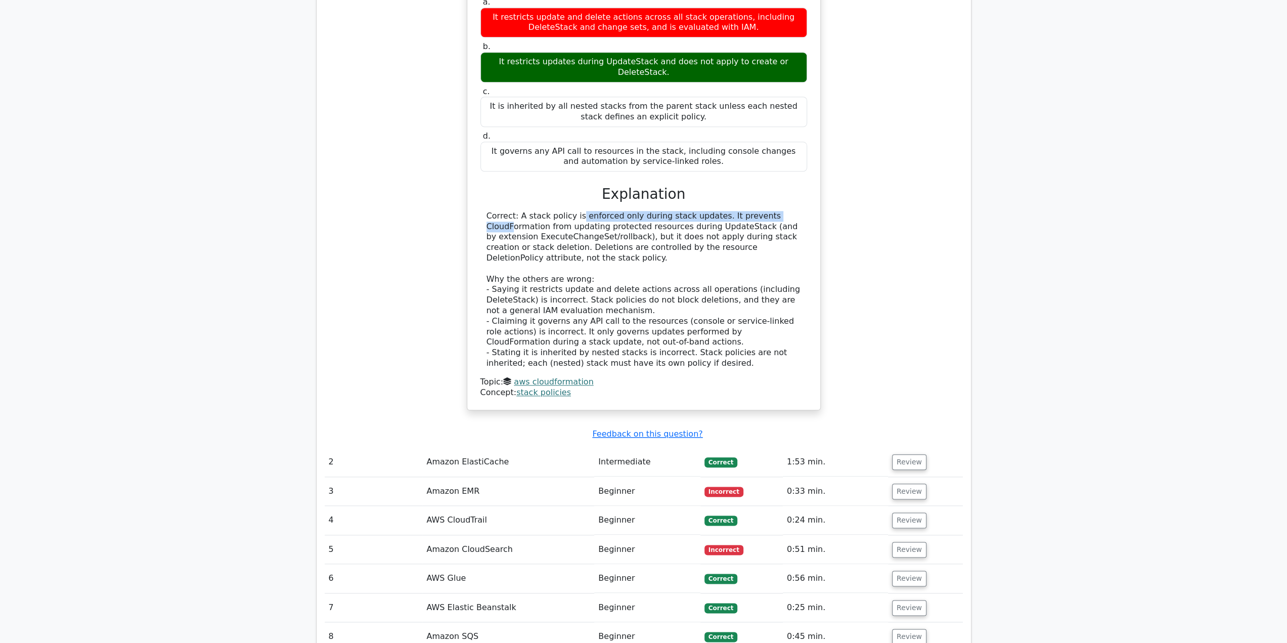
drag, startPoint x: 727, startPoint y: 165, endPoint x: 519, endPoint y: 167, distance: 208.4
click at [519, 211] on div "Correct: A stack policy is enforced only during stack updates. It prevents Clou…" at bounding box center [644, 290] width 315 height 158
drag, startPoint x: 553, startPoint y: 171, endPoint x: 684, endPoint y: 185, distance: 131.7
click at [684, 211] on div "Correct: A stack policy is enforced only during stack updates. It prevents Clou…" at bounding box center [644, 290] width 315 height 158
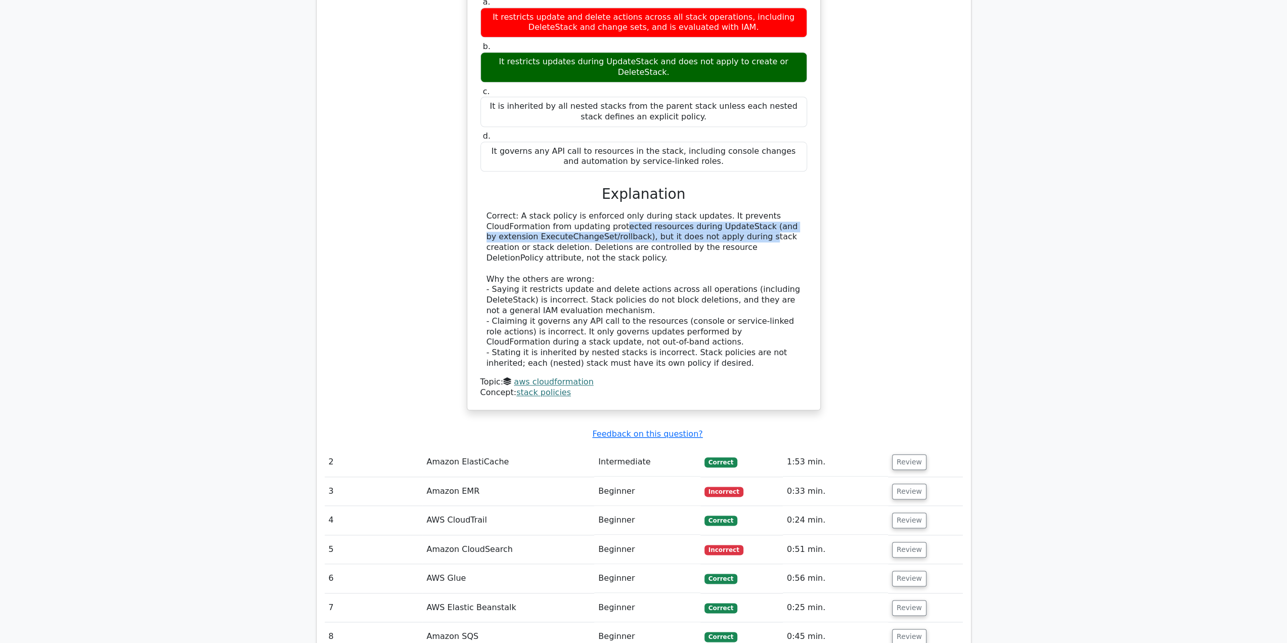
click at [684, 211] on div "Correct: A stack policy is enforced only during stack updates. It prevents Clou…" at bounding box center [644, 290] width 315 height 158
drag, startPoint x: 685, startPoint y: 175, endPoint x: 788, endPoint y: 173, distance: 102.7
click at [788, 211] on div "Correct: A stack policy is enforced only during stack updates. It prevents Clou…" at bounding box center [644, 290] width 315 height 158
drag, startPoint x: 675, startPoint y: 184, endPoint x: 672, endPoint y: 193, distance: 9.6
click at [703, 211] on div "Correct: A stack policy is enforced only during stack updates. It prevents Clou…" at bounding box center [644, 290] width 315 height 158
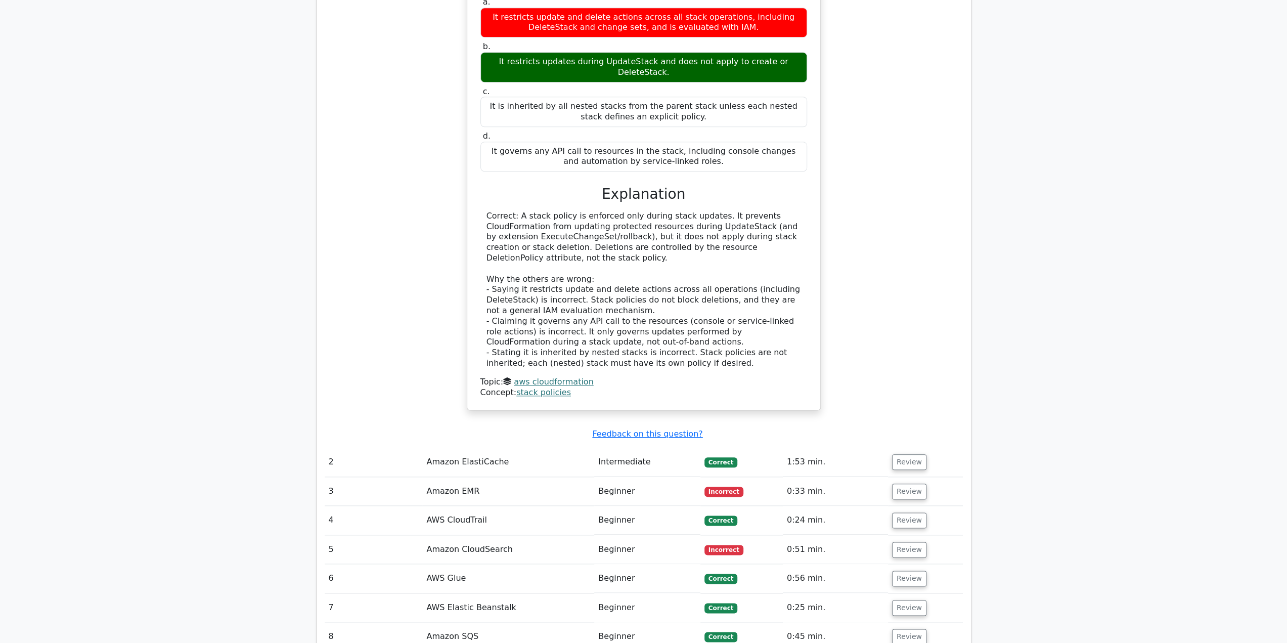
click at [671, 211] on div "Correct: A stack policy is enforced only during stack updates. It prevents Clou…" at bounding box center [644, 290] width 315 height 158
drag, startPoint x: 649, startPoint y: 187, endPoint x: 551, endPoint y: 195, distance: 98.0
click at [552, 211] on div "Correct: A stack policy is enforced only during stack updates. It prevents Clou…" at bounding box center [644, 290] width 315 height 158
click at [551, 211] on div "Correct: A stack policy is enforced only during stack updates. It prevents Clou…" at bounding box center [644, 290] width 315 height 158
drag, startPoint x: 568, startPoint y: 199, endPoint x: 662, endPoint y: 205, distance: 94.8
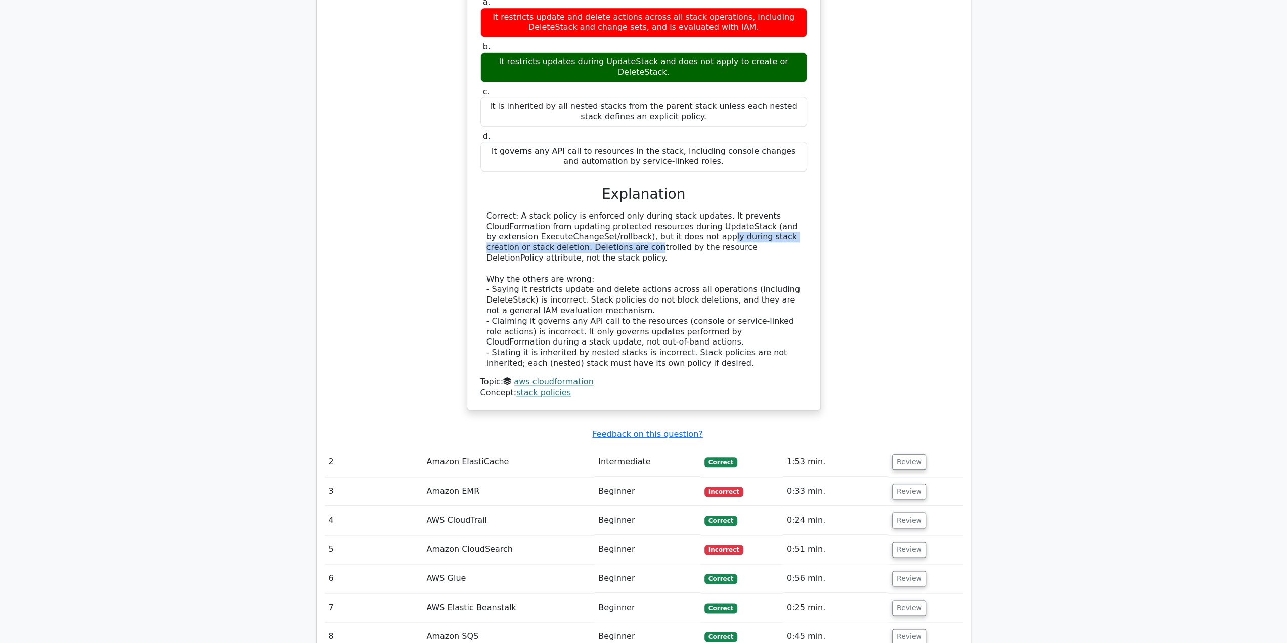
click at [662, 211] on div "Correct: A stack policy is enforced only during stack updates. It prevents Clou…" at bounding box center [644, 290] width 315 height 158
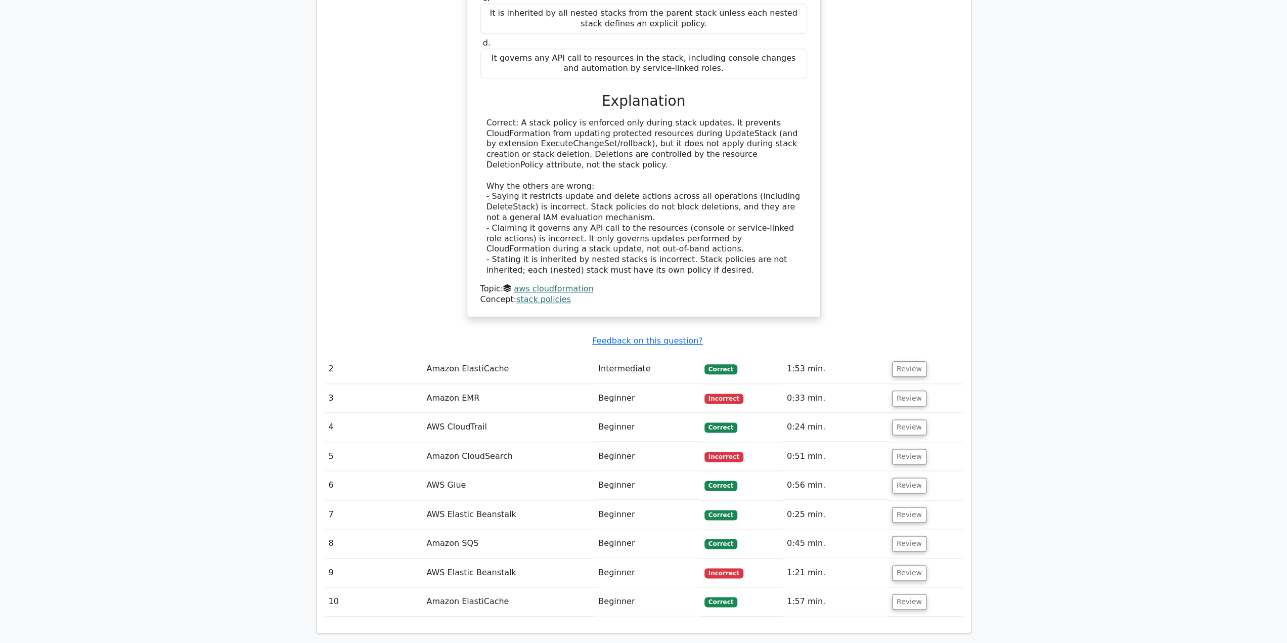
scroll to position [1062, 0]
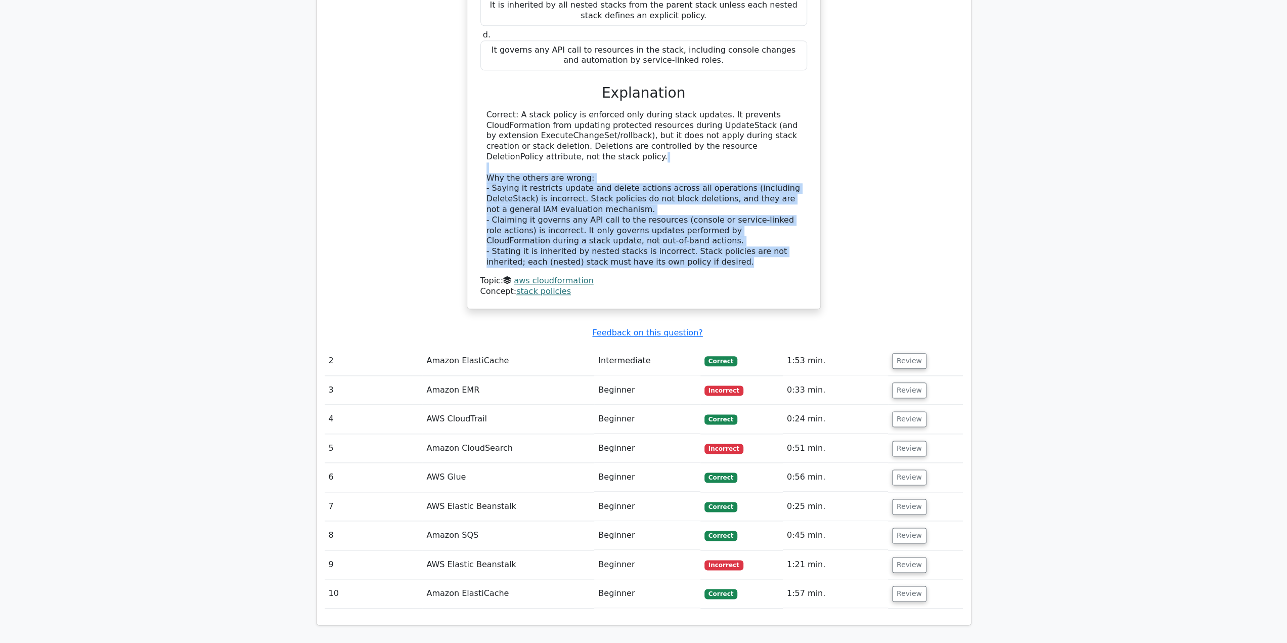
drag, startPoint x: 694, startPoint y: 124, endPoint x: 708, endPoint y: 208, distance: 84.6
click at [708, 208] on div "Correct: A stack policy is enforced only during stack updates. It prevents Clou…" at bounding box center [644, 189] width 315 height 158
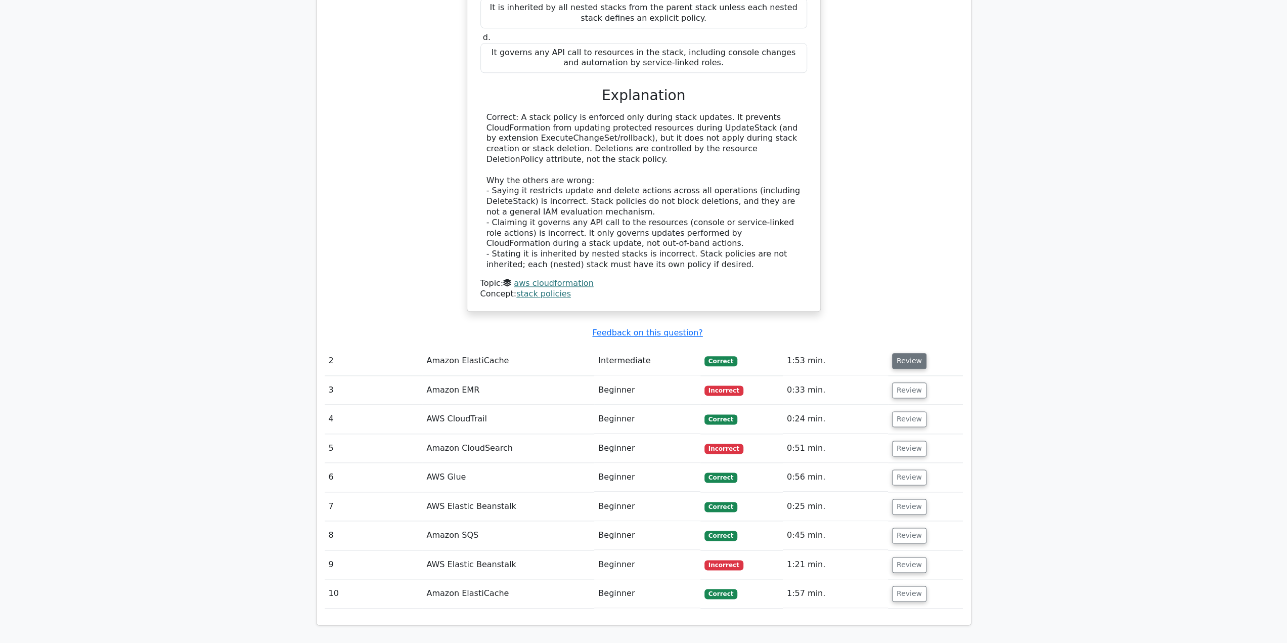
click at [918, 353] on button "Review" at bounding box center [909, 361] width 34 height 16
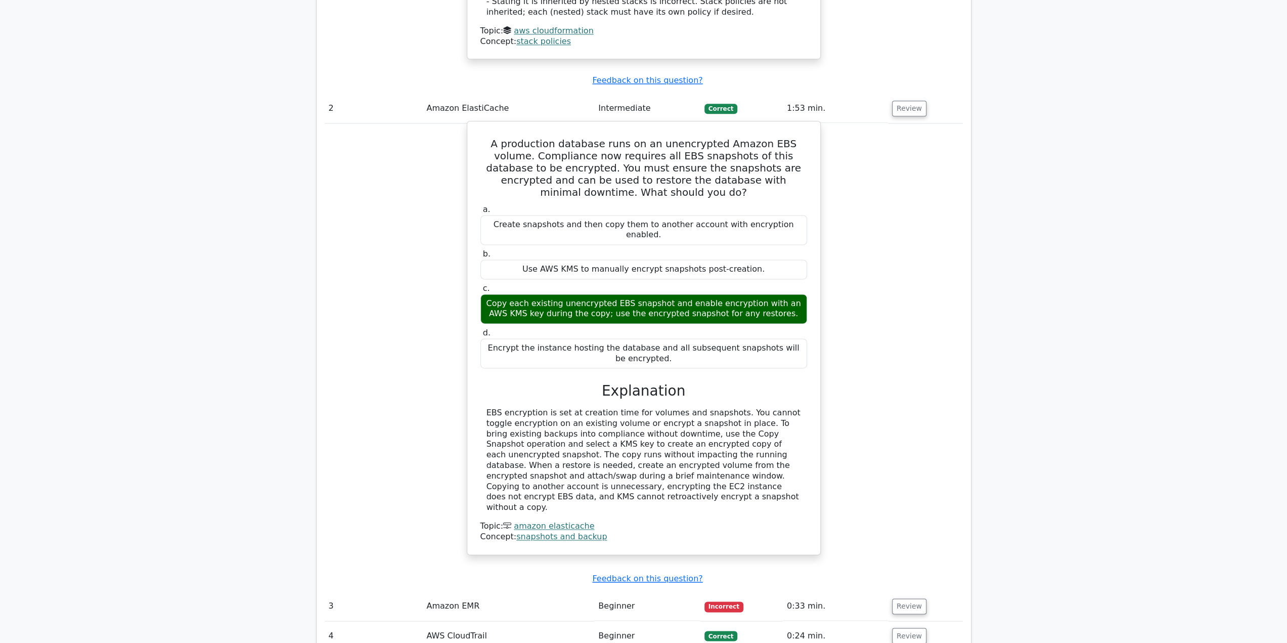
scroll to position [1315, 0]
drag, startPoint x: 498, startPoint y: 238, endPoint x: 751, endPoint y: 255, distance: 253.5
click at [751, 293] on div "Copy each existing unencrypted EBS snapshot and enable encryption with an AWS K…" at bounding box center [644, 308] width 327 height 30
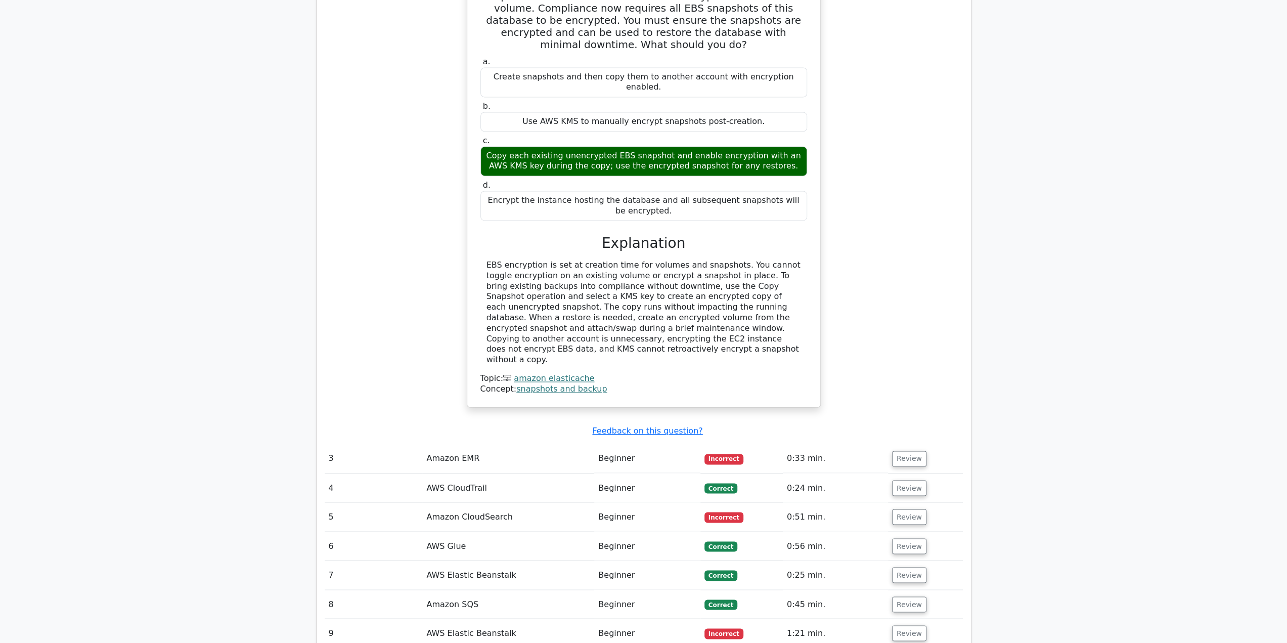
scroll to position [1467, 0]
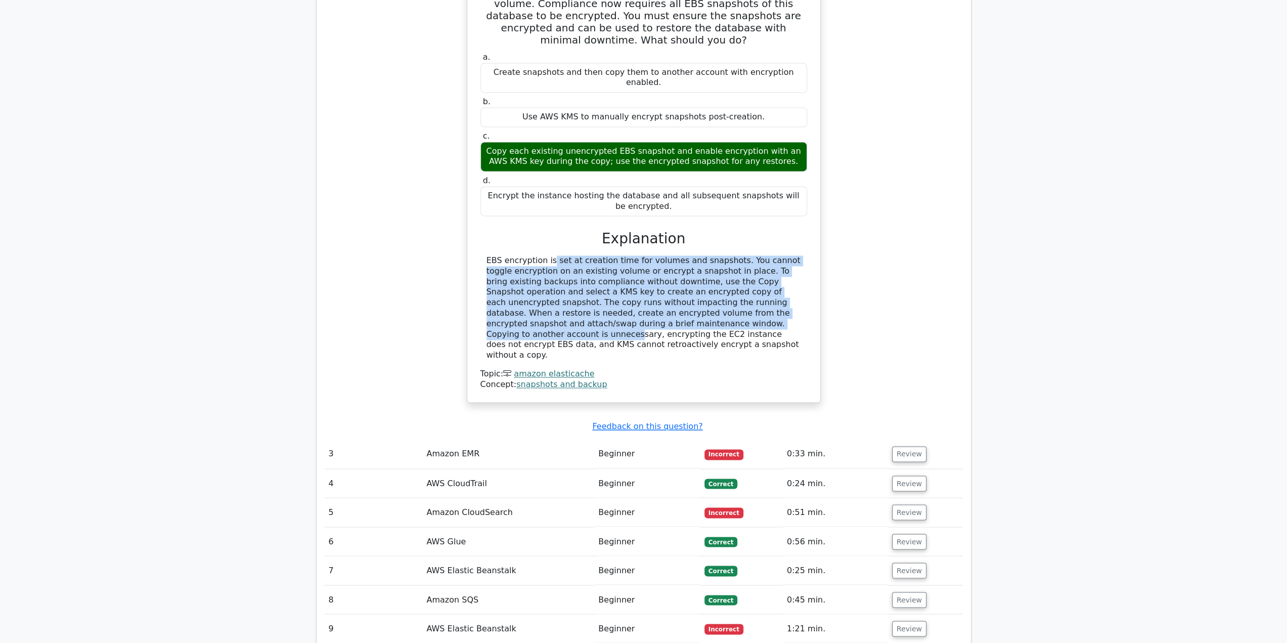
drag, startPoint x: 490, startPoint y: 200, endPoint x: 786, endPoint y: 267, distance: 303.3
click at [757, 257] on div "A production database runs on an unencrypted Amazon EBS volume. Compliance now …" at bounding box center [643, 185] width 345 height 425
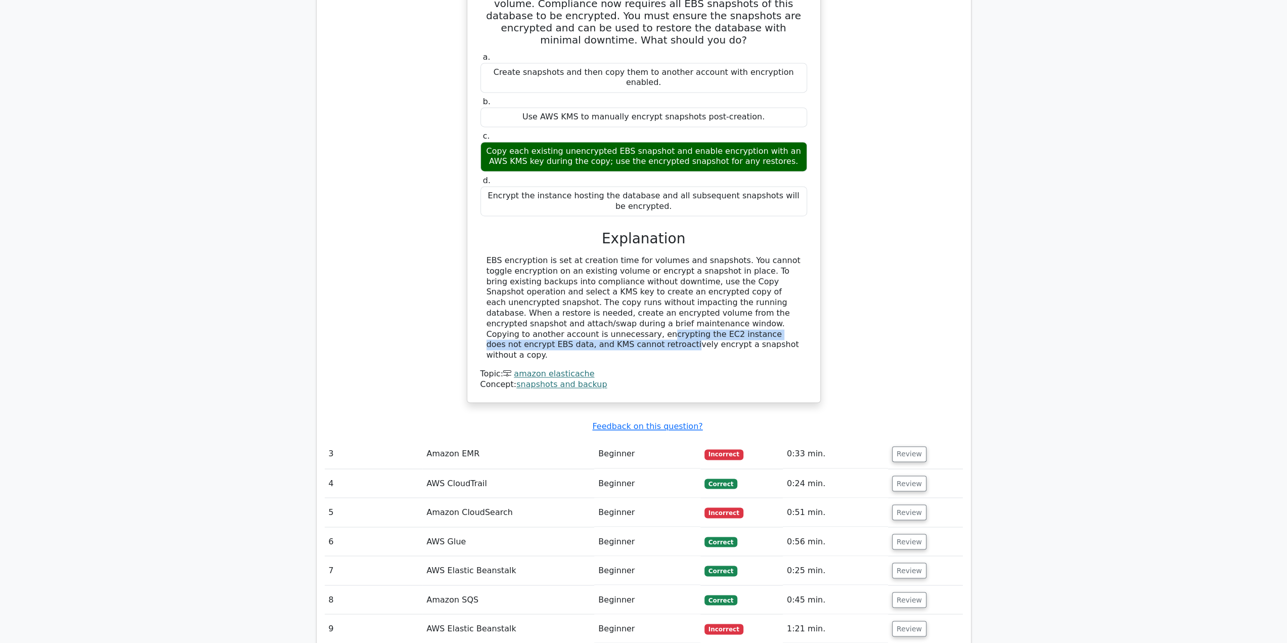
drag, startPoint x: 786, startPoint y: 267, endPoint x: 797, endPoint y: 274, distance: 12.8
click at [797, 274] on div "EBS encryption is set at creation time for volumes and snapshots. You cannot to…" at bounding box center [644, 307] width 315 height 105
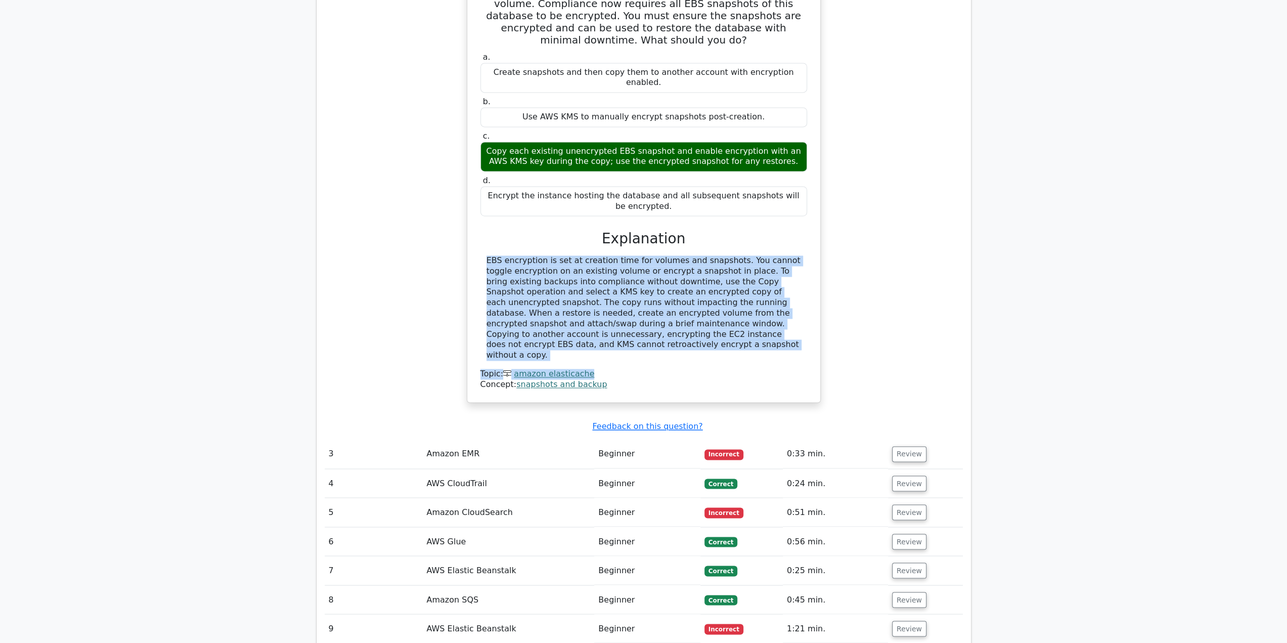
drag, startPoint x: 791, startPoint y: 287, endPoint x: 710, endPoint y: 183, distance: 132.3
click at [710, 183] on div "a. Create snapshots and then copy them to another account with encryption enabl…" at bounding box center [644, 220] width 329 height 340
click at [710, 230] on h3 "Explanation" at bounding box center [644, 238] width 315 height 17
drag, startPoint x: 728, startPoint y: 181, endPoint x: 731, endPoint y: 278, distance: 97.2
click at [731, 278] on div "a. Create snapshots and then copy them to another account with encryption enabl…" at bounding box center [644, 220] width 329 height 340
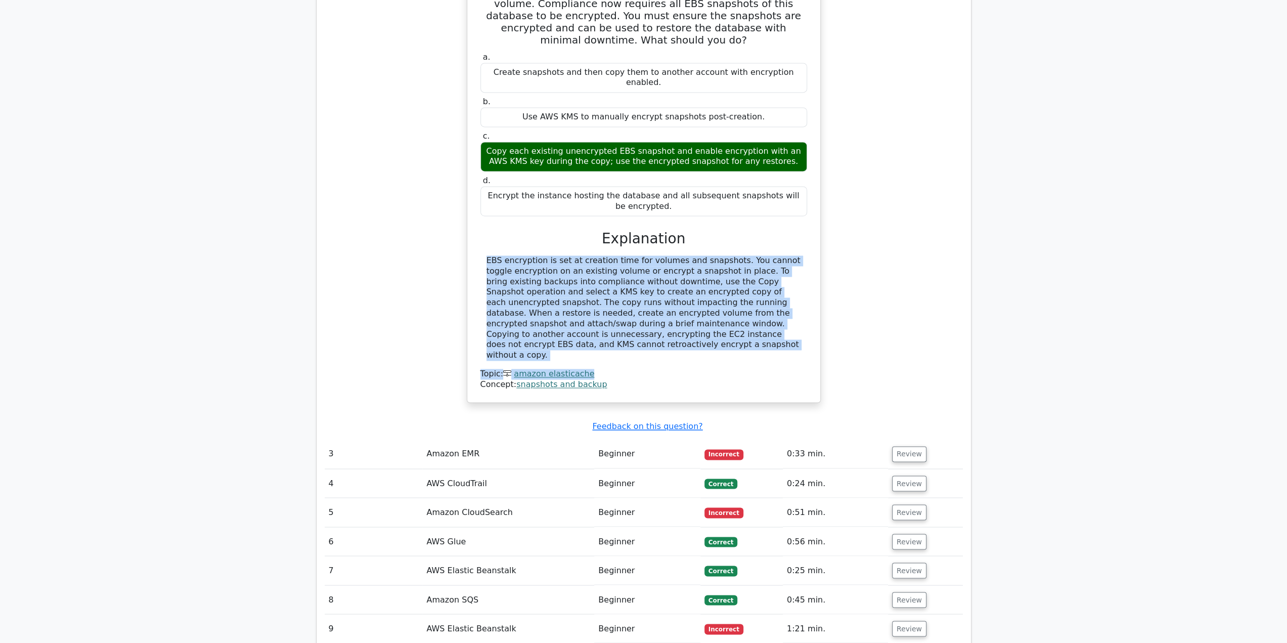
click at [731, 278] on div "EBS encryption is set at creation time for volumes and snapshots. You cannot to…" at bounding box center [644, 307] width 315 height 105
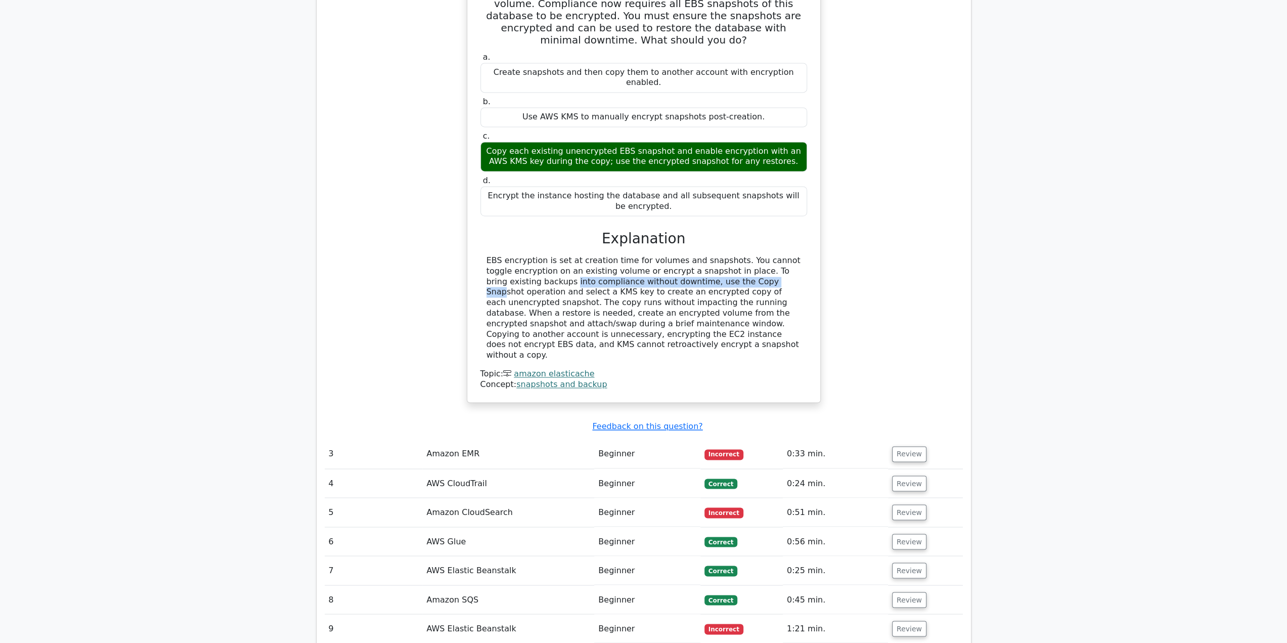
drag, startPoint x: 482, startPoint y: 217, endPoint x: 689, endPoint y: 216, distance: 207.4
click at [689, 255] on div "EBS encryption is set at creation time for volumes and snapshots. You cannot to…" at bounding box center [644, 307] width 327 height 105
click at [689, 255] on div "EBS encryption is set at creation time for volumes and snapshots. You cannot to…" at bounding box center [644, 307] width 315 height 105
drag, startPoint x: 690, startPoint y: 218, endPoint x: 681, endPoint y: 231, distance: 15.7
click at [681, 255] on div "EBS encryption is set at creation time for volumes and snapshots. You cannot to…" at bounding box center [644, 307] width 315 height 105
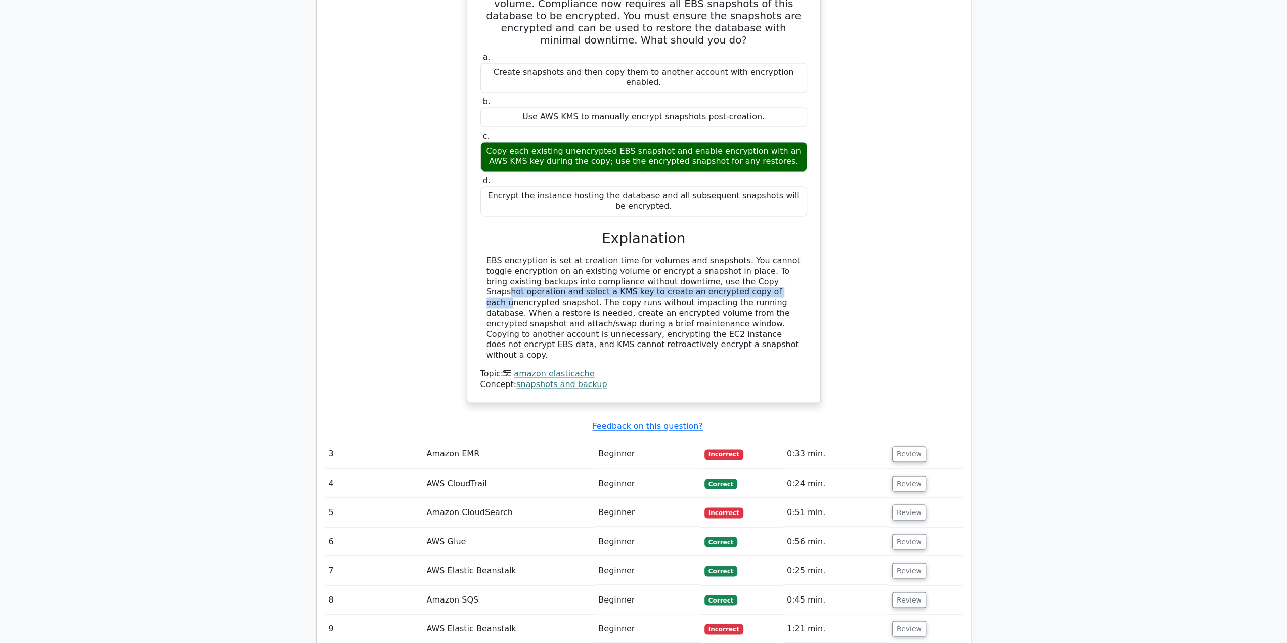
click at [681, 255] on div "EBS encryption is set at creation time for volumes and snapshots. You cannot to…" at bounding box center [644, 307] width 315 height 105
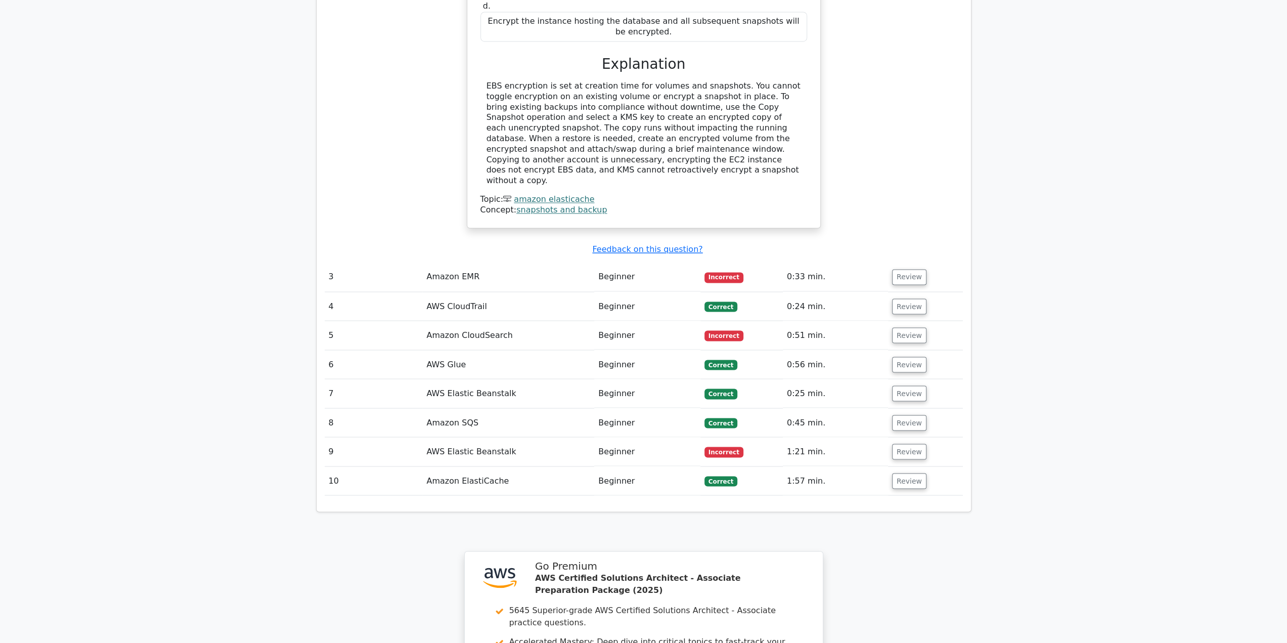
scroll to position [1669, 0]
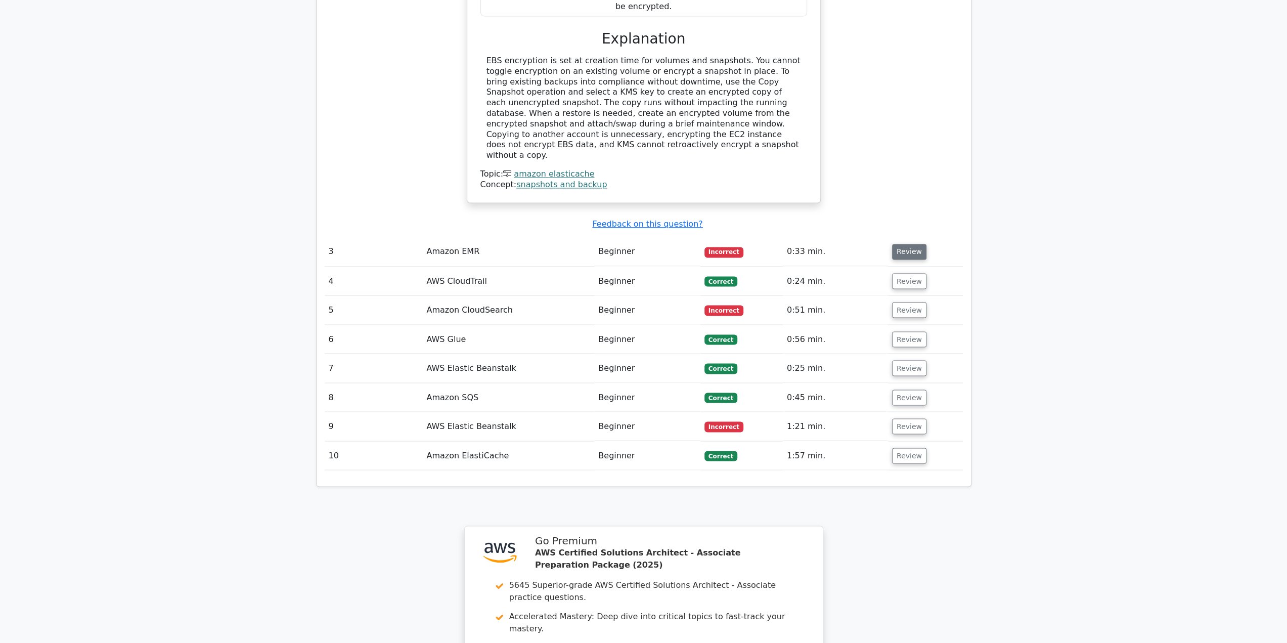
click at [905, 244] on button "Review" at bounding box center [909, 252] width 34 height 16
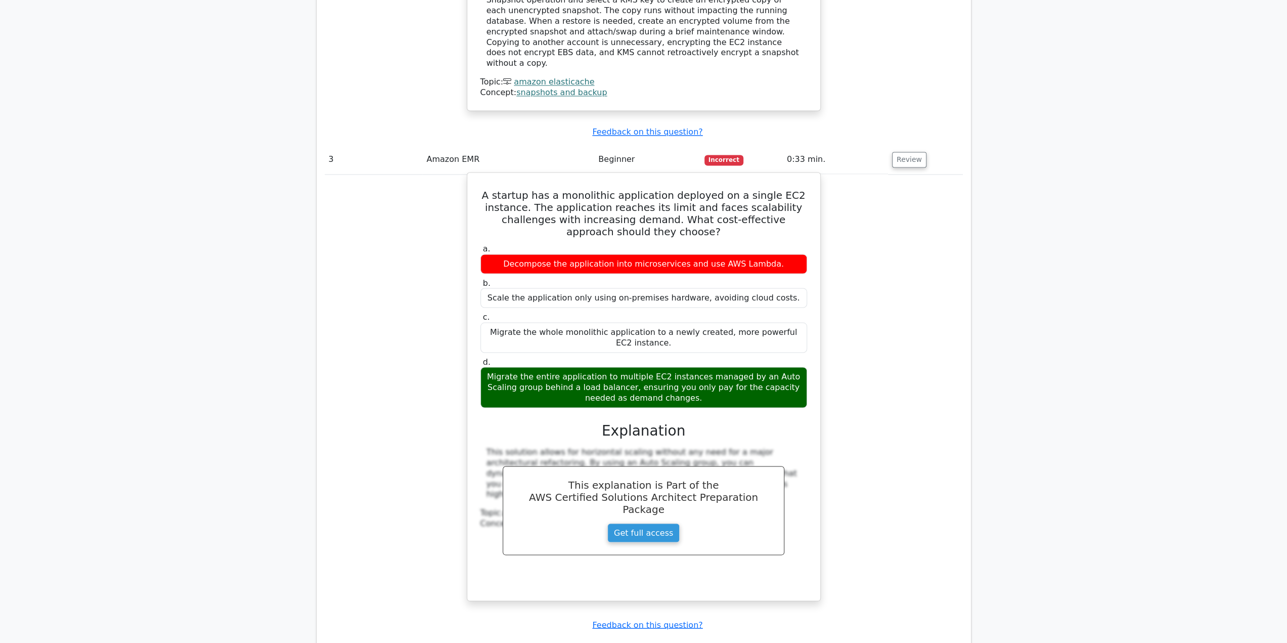
scroll to position [1770, 0]
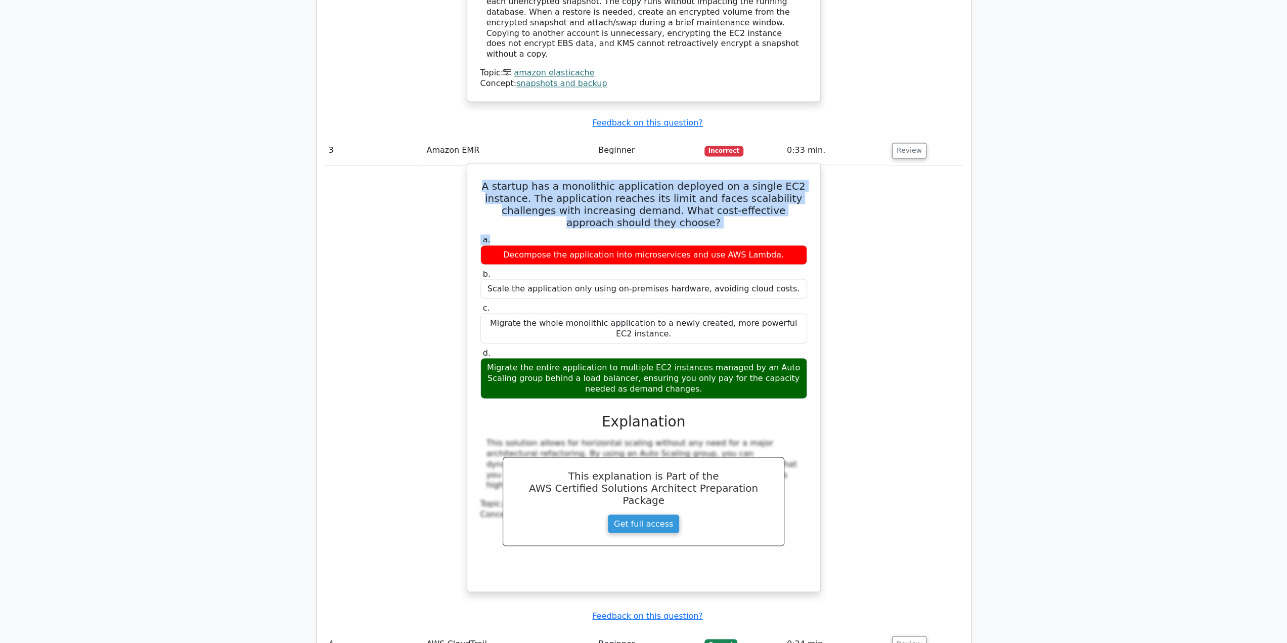
drag, startPoint x: 497, startPoint y: 116, endPoint x: 767, endPoint y: 159, distance: 273.5
click at [767, 167] on div "A startup has a monolithic application deployed on a single EC2 instance. The a…" at bounding box center [643, 377] width 345 height 420
click at [767, 232] on div "a. Decompose the application into microservices and use AWS Lambda. b. Scale th…" at bounding box center [643, 316] width 339 height 168
drag, startPoint x: 489, startPoint y: 173, endPoint x: 789, endPoint y: 171, distance: 299.5
click at [789, 245] on div "Decompose the application into microservices and use AWS Lambda." at bounding box center [644, 255] width 327 height 20
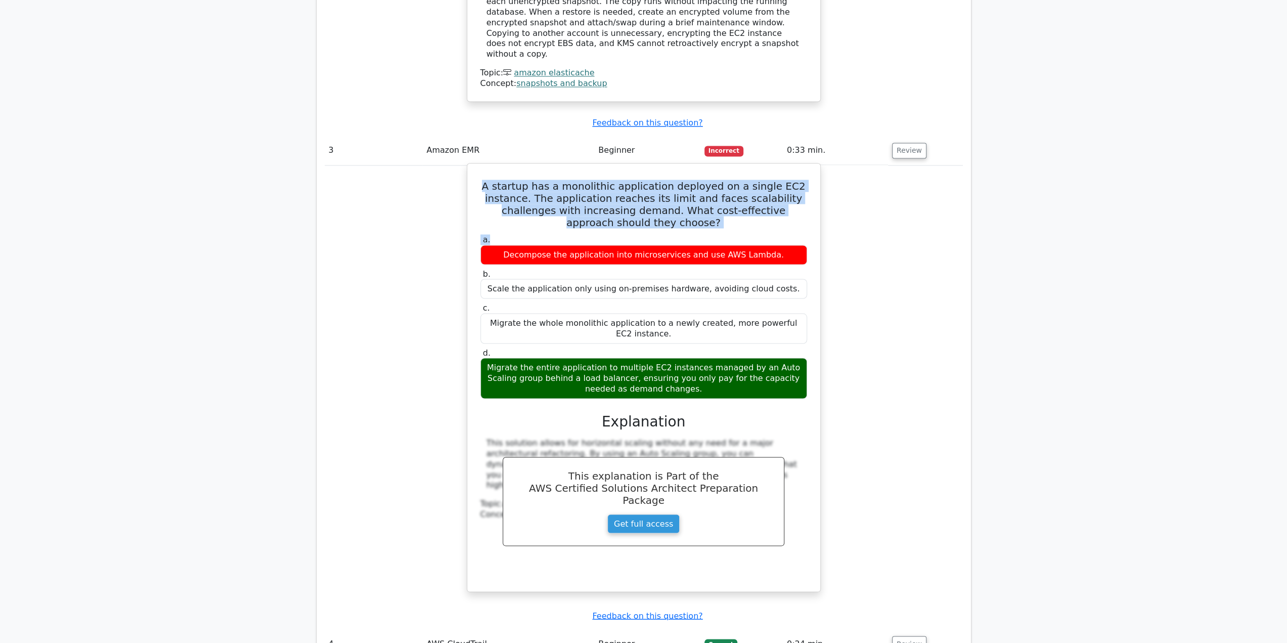
click at [789, 245] on div "Decompose the application into microservices and use AWS Lambda." at bounding box center [644, 255] width 327 height 20
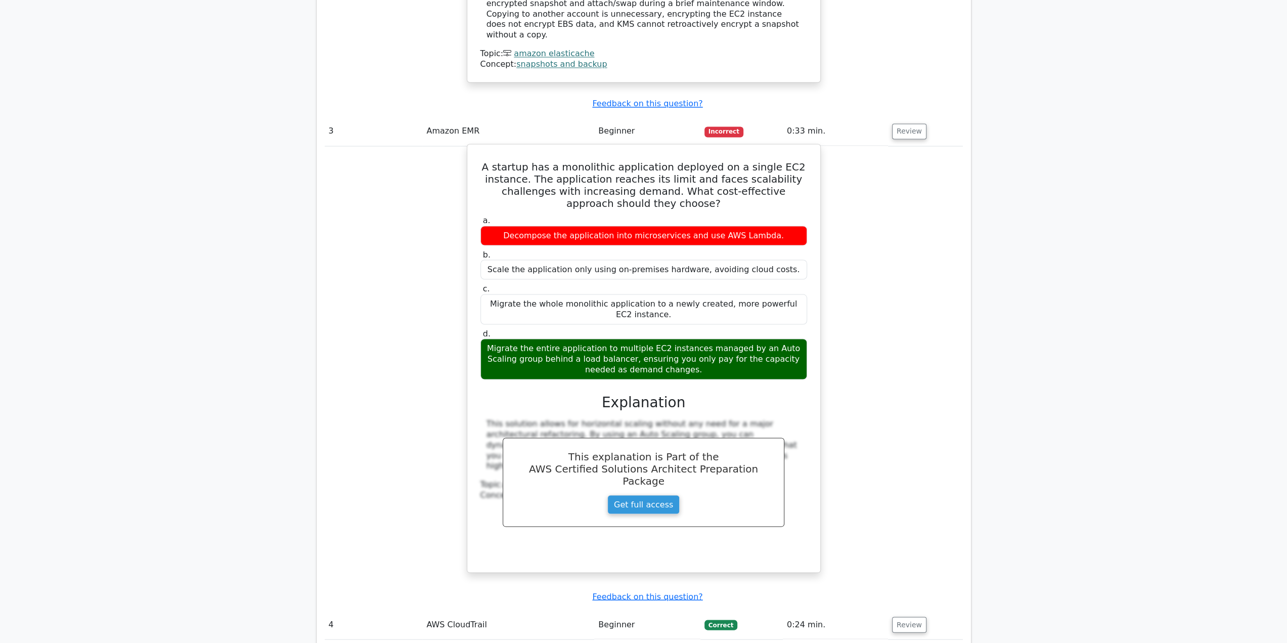
scroll to position [1872, 0]
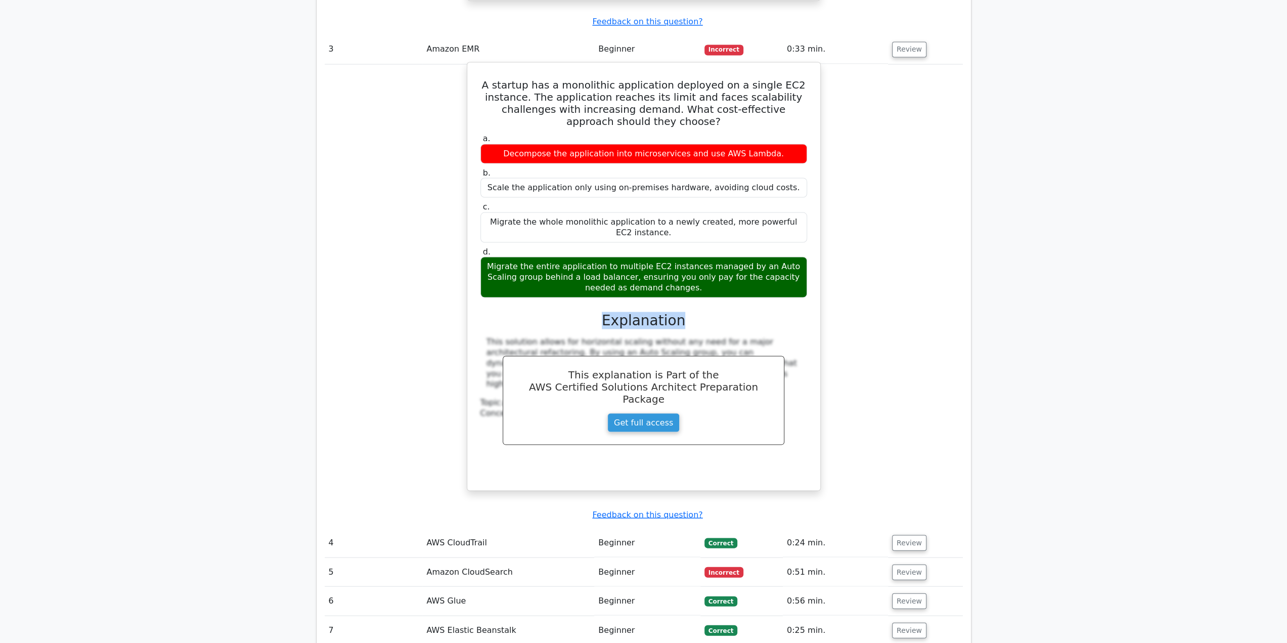
drag, startPoint x: 704, startPoint y: 233, endPoint x: 557, endPoint y: 224, distance: 147.0
click at [557, 224] on div "a. Decompose the application into microservices and use AWS Lambda. b. Scale th…" at bounding box center [644, 304] width 329 height 347
drag, startPoint x: 557, startPoint y: 224, endPoint x: 562, endPoint y: 215, distance: 9.7
click at [557, 224] on div "a. Decompose the application into microservices and use AWS Lambda. b. Scale th…" at bounding box center [644, 304] width 329 height 347
drag, startPoint x: 492, startPoint y: 189, endPoint x: 613, endPoint y: 192, distance: 120.9
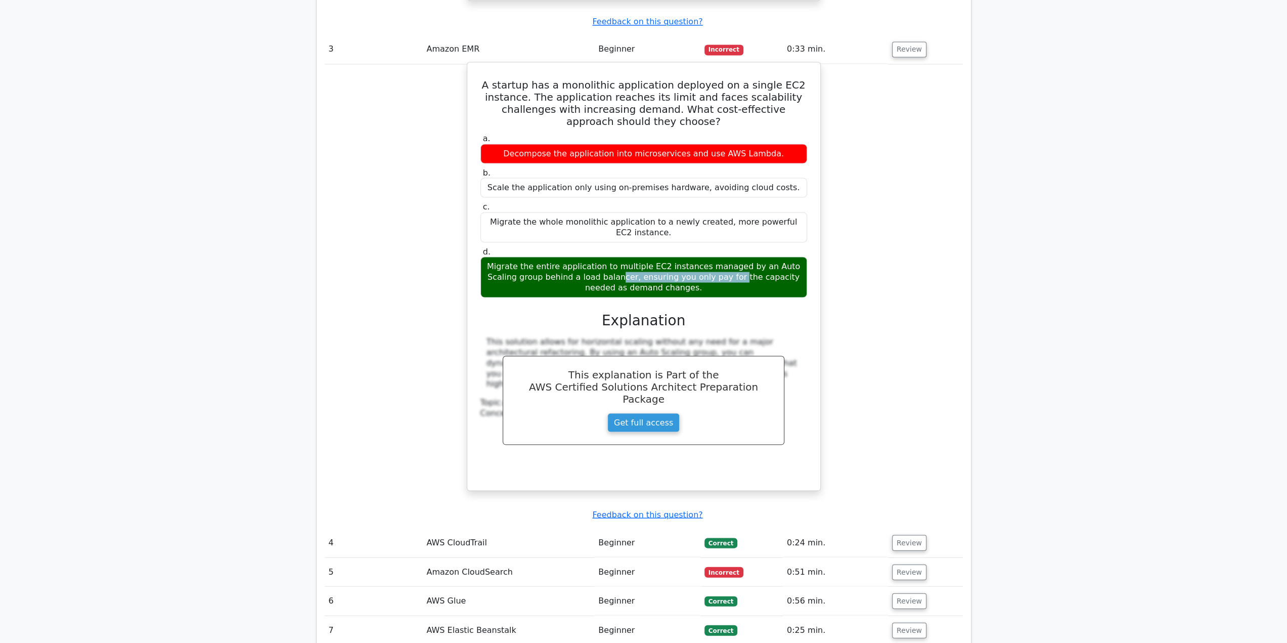
click at [613, 256] on div "Migrate the entire application to multiple EC2 instances managed by an Auto Sca…" at bounding box center [644, 276] width 327 height 40
click at [614, 256] on div "Migrate the entire application to multiple EC2 instances managed by an Auto Sca…" at bounding box center [644, 276] width 327 height 40
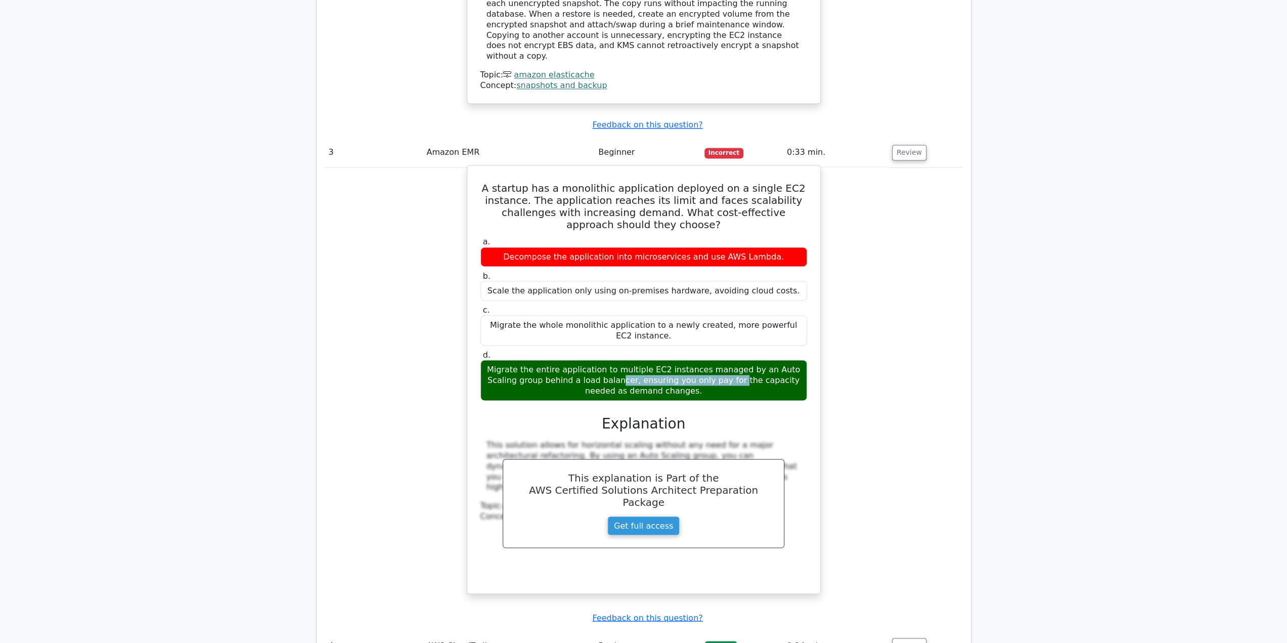
scroll to position [2074, 0]
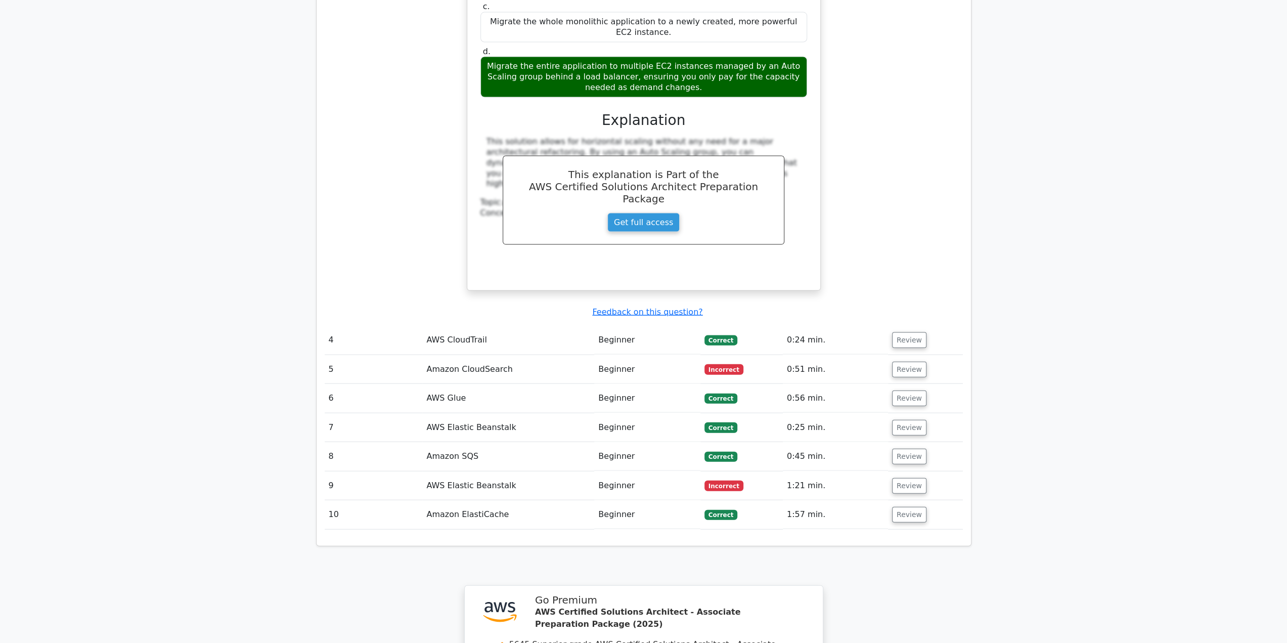
click at [906, 384] on td "Review" at bounding box center [925, 398] width 75 height 29
click at [908, 362] on button "Review" at bounding box center [909, 370] width 34 height 16
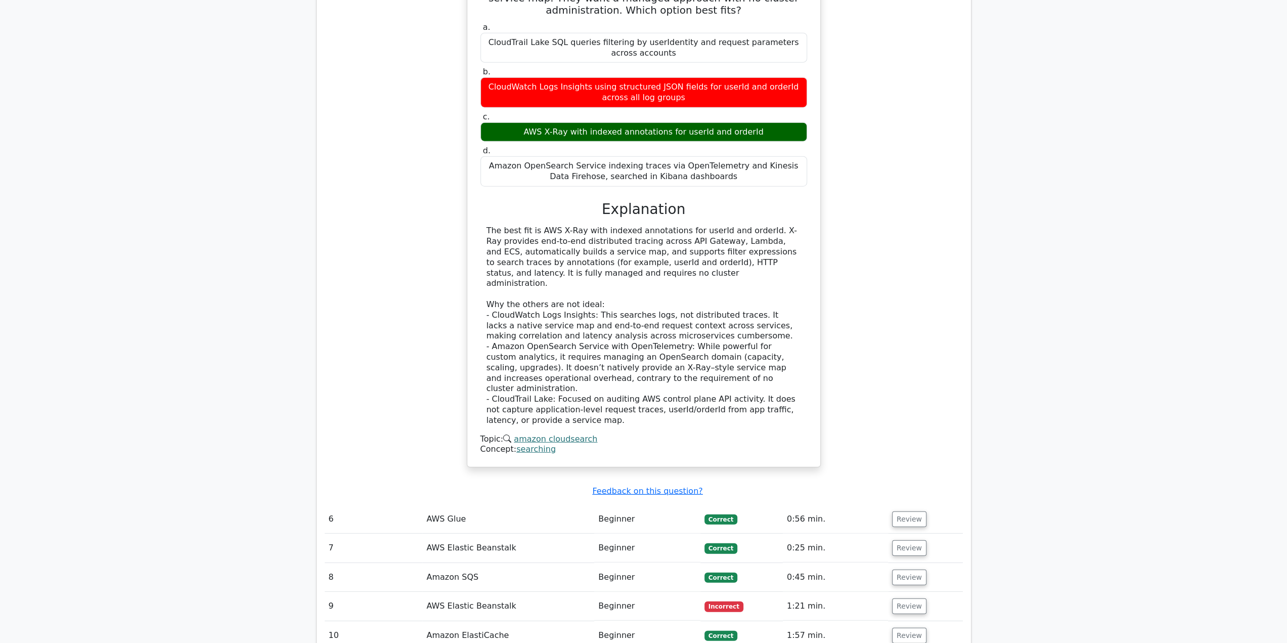
scroll to position [2580, 0]
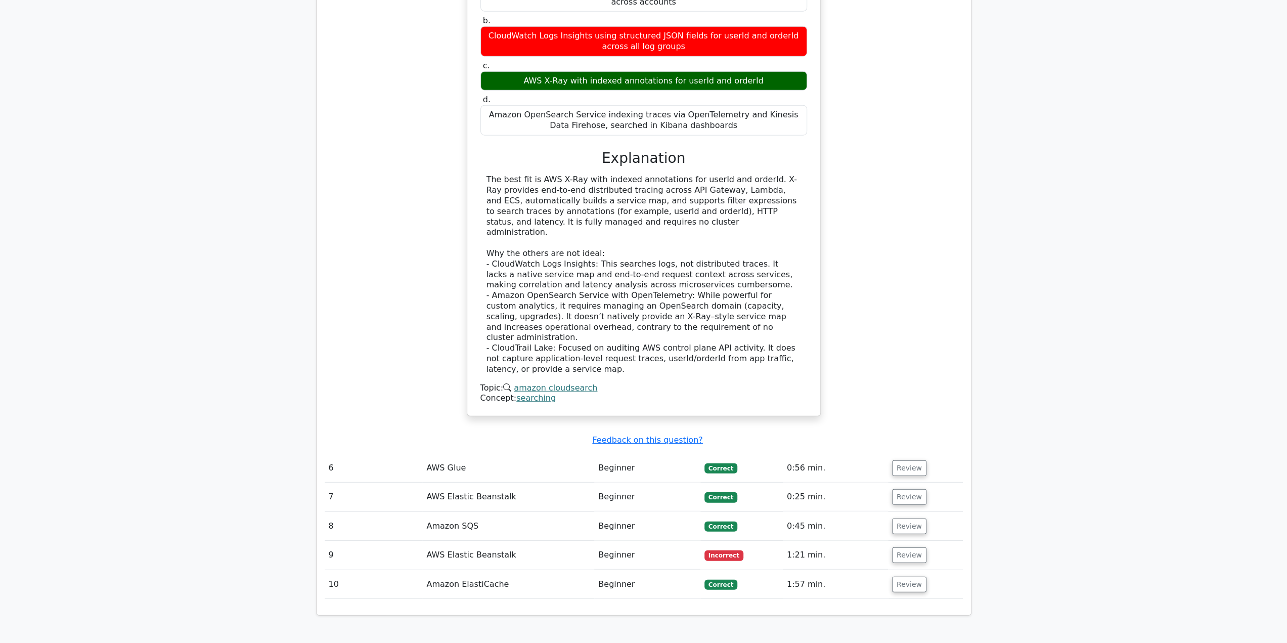
click at [759, 209] on div "The best fit is AWS X-Ray with indexed annotations for userId and orderId. X-Ra…" at bounding box center [644, 275] width 315 height 200
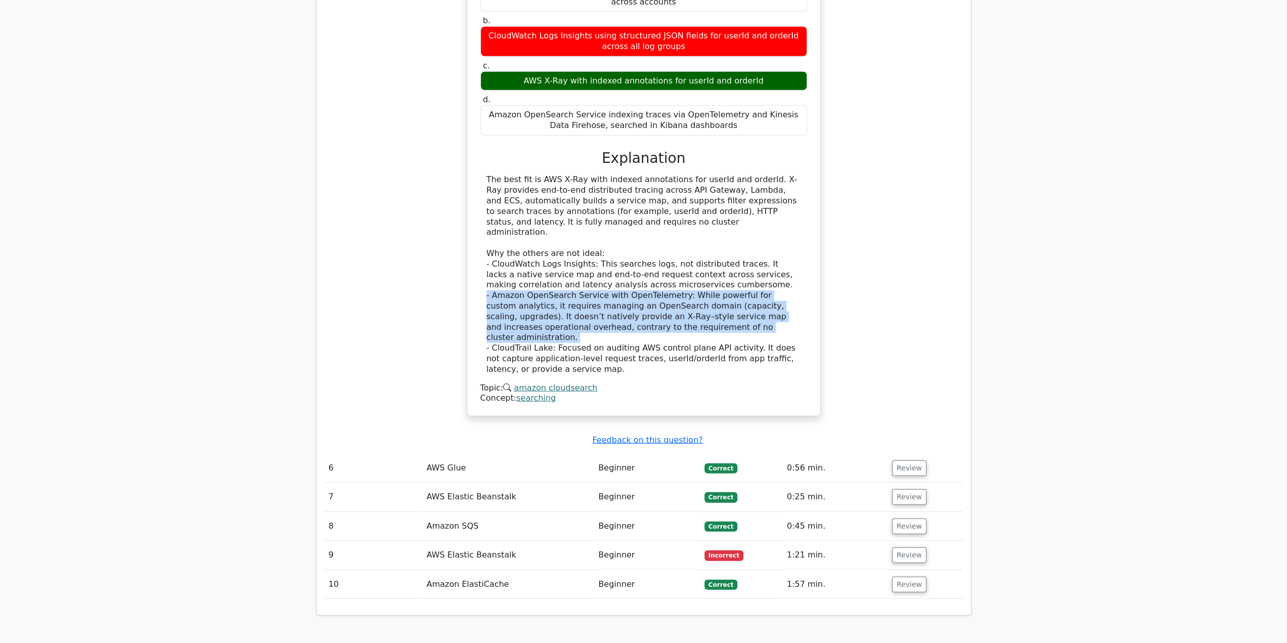
click at [759, 209] on div "The best fit is AWS X-Ray with indexed annotations for userId and orderId. X-Ra…" at bounding box center [644, 275] width 315 height 200
click at [810, 241] on div "An e-commerce platform runs microservices on Amazon ECS and AWS Lambda behind A…" at bounding box center [643, 146] width 345 height 532
click at [787, 236] on div "The best fit is AWS X-Ray with indexed annotations for userId and orderId. X-Ra…" at bounding box center [644, 275] width 315 height 200
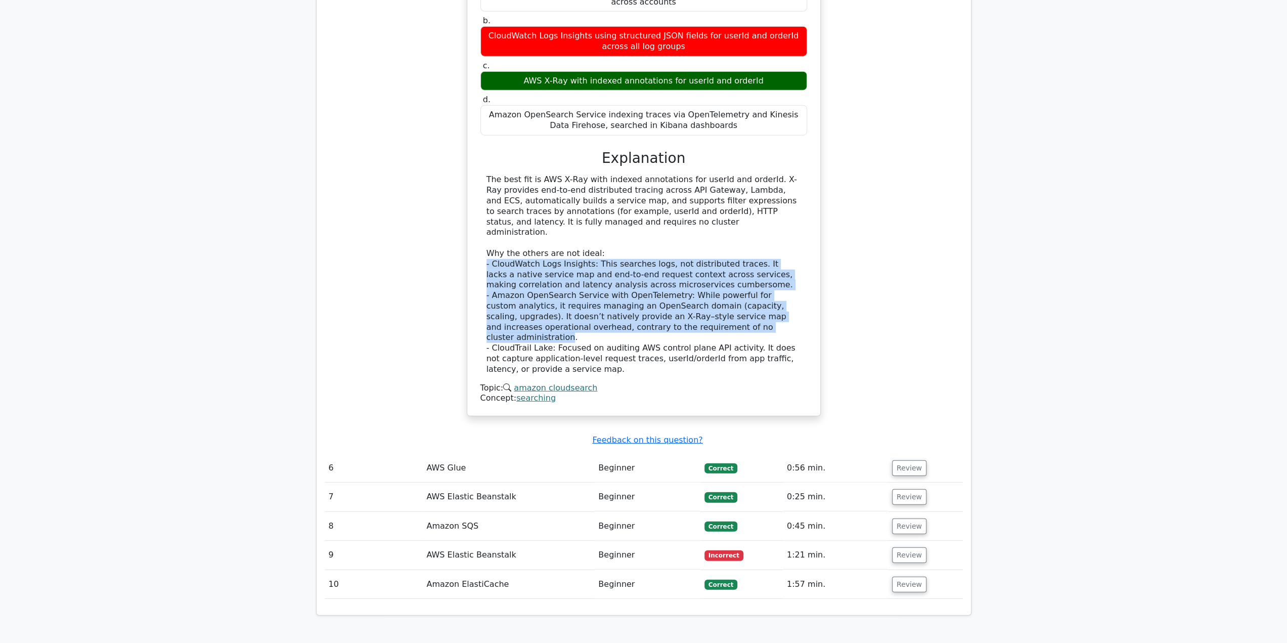
drag, startPoint x: 787, startPoint y: 200, endPoint x: 783, endPoint y: 239, distance: 39.7
click at [783, 239] on div "The best fit is AWS X-Ray with indexed annotations for userId and orderId. X-Ra…" at bounding box center [644, 275] width 315 height 200
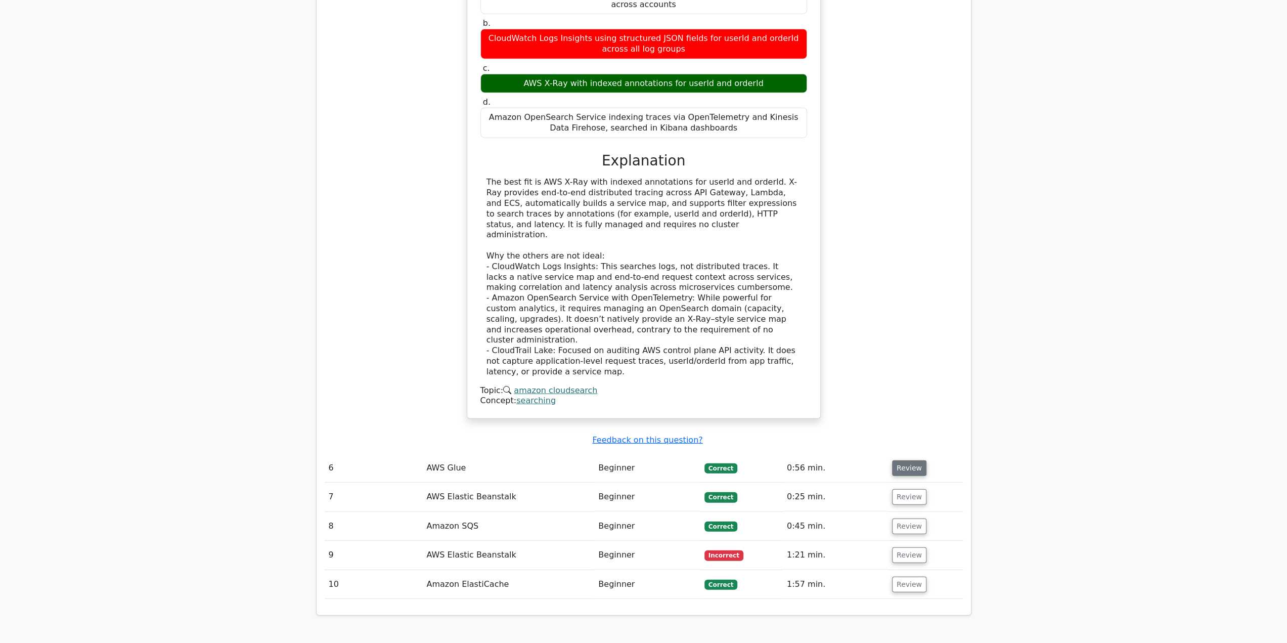
click at [917, 460] on button "Review" at bounding box center [909, 468] width 34 height 16
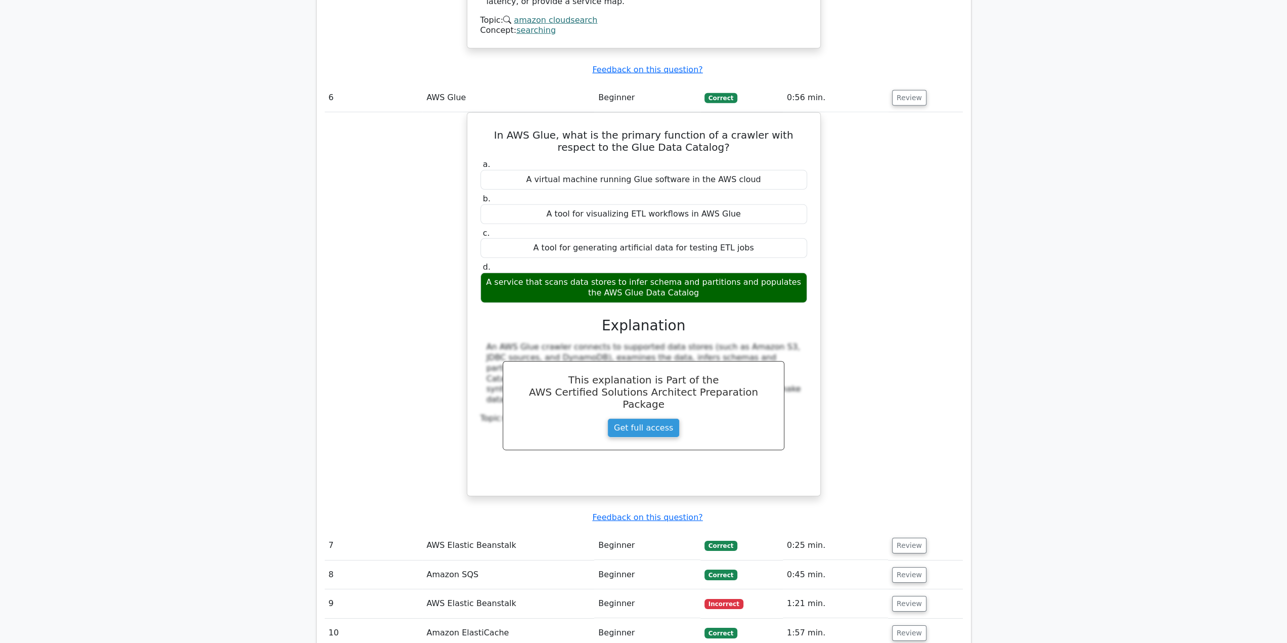
scroll to position [2984, 0]
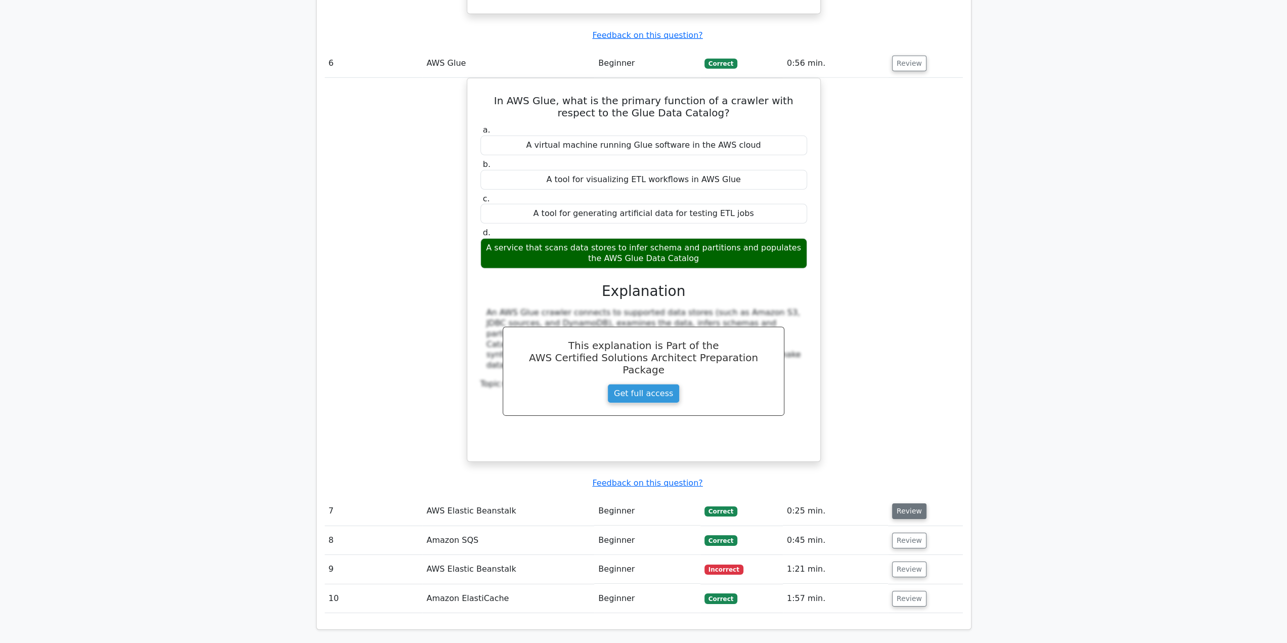
click at [917, 503] on button "Review" at bounding box center [909, 511] width 34 height 16
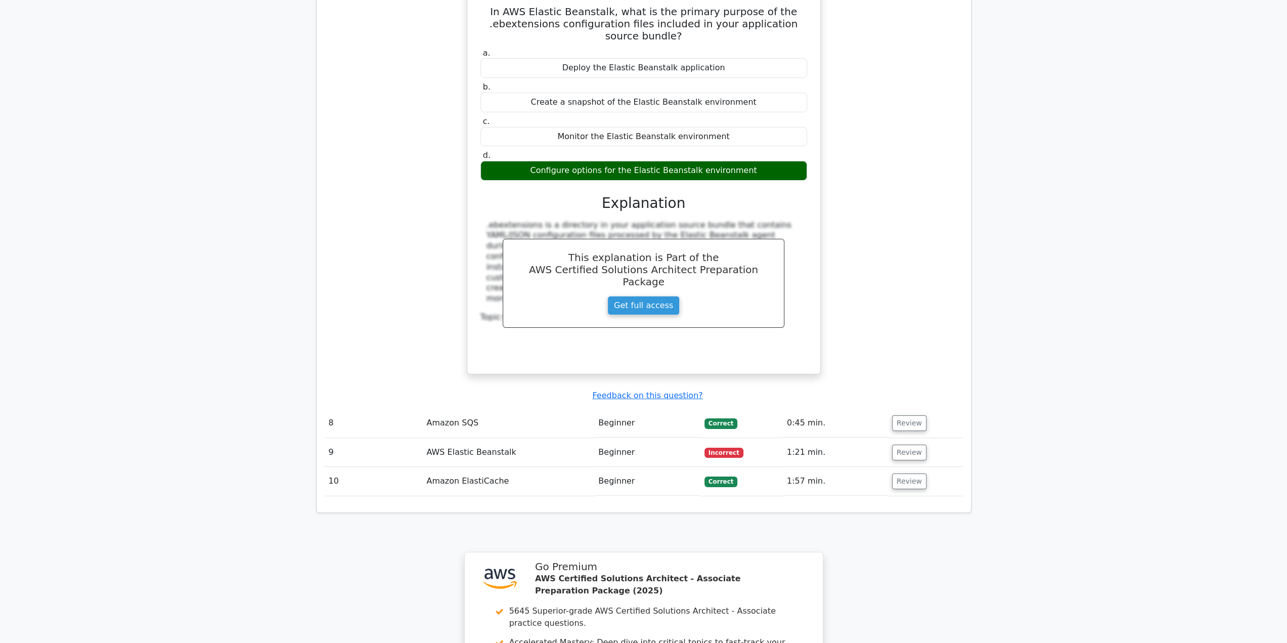
scroll to position [3591, 0]
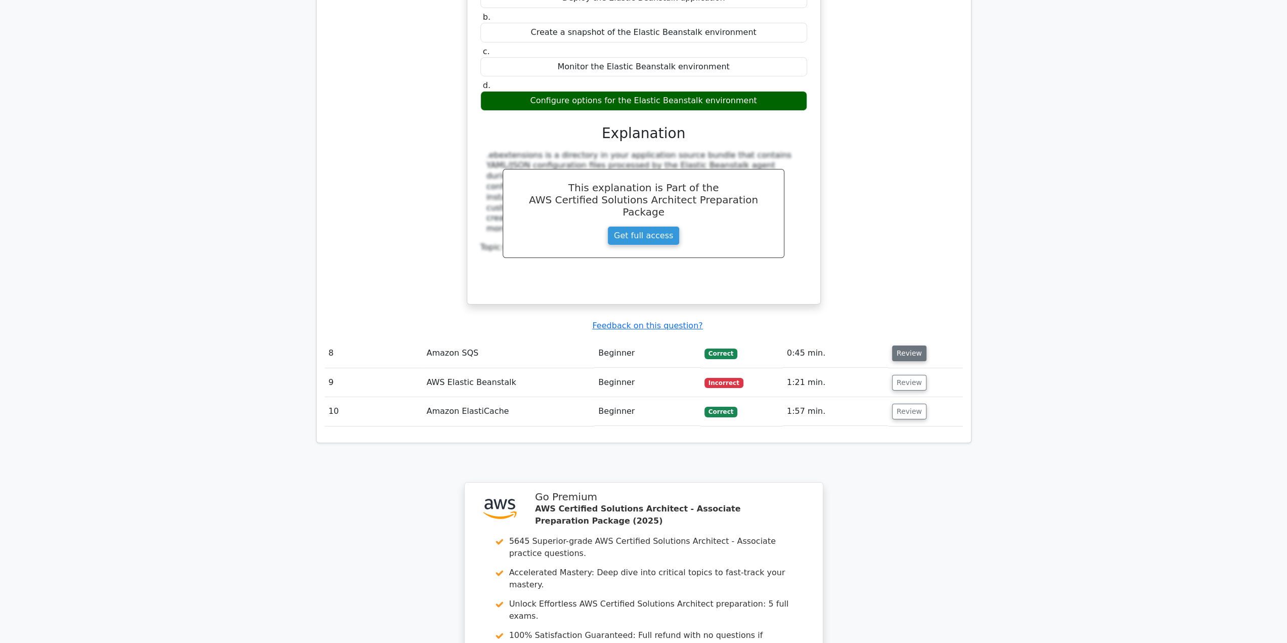
click at [907, 345] on button "Review" at bounding box center [909, 353] width 34 height 16
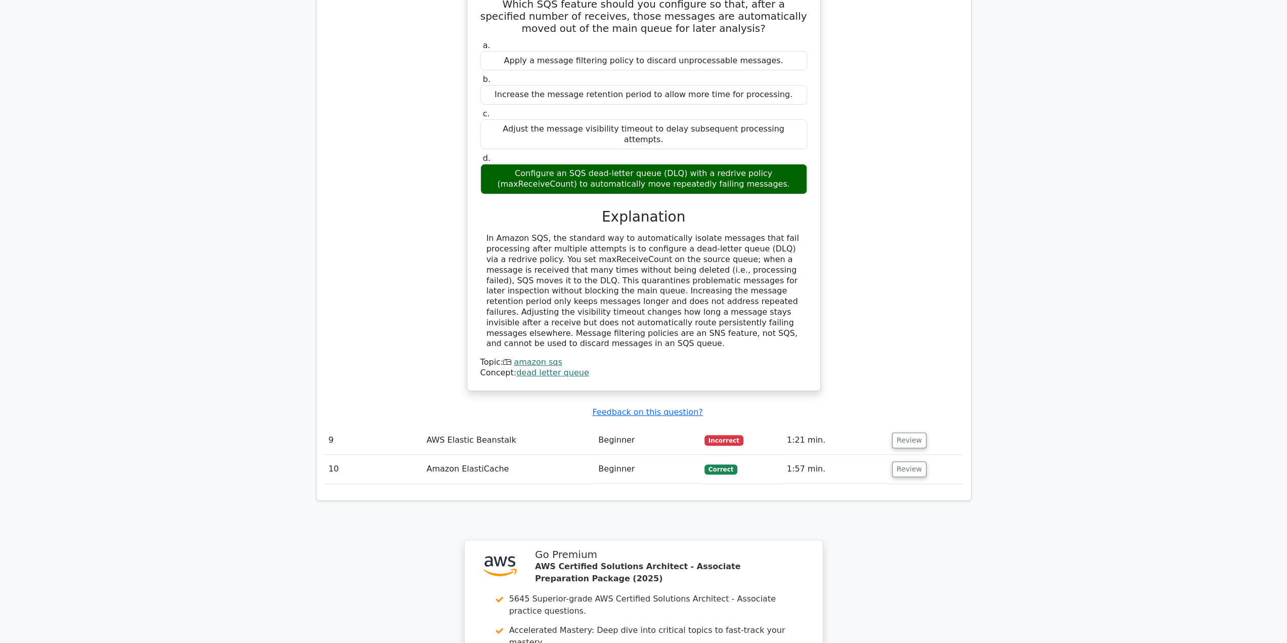
scroll to position [4148, 0]
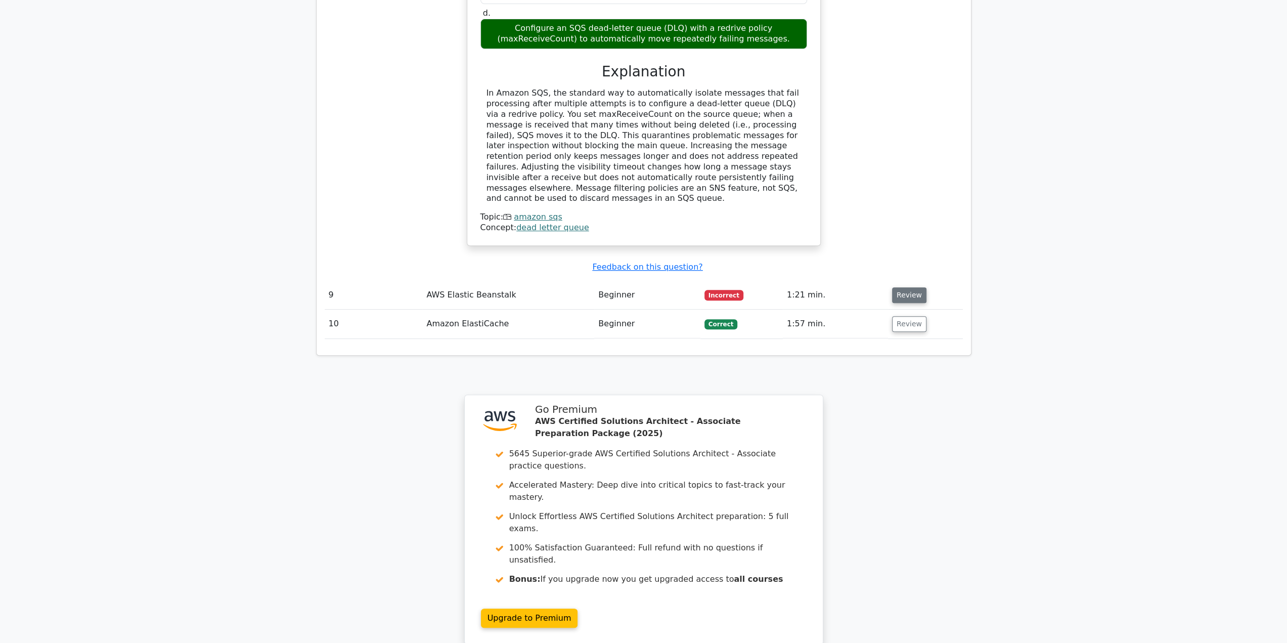
click at [914, 287] on button "Review" at bounding box center [909, 295] width 34 height 16
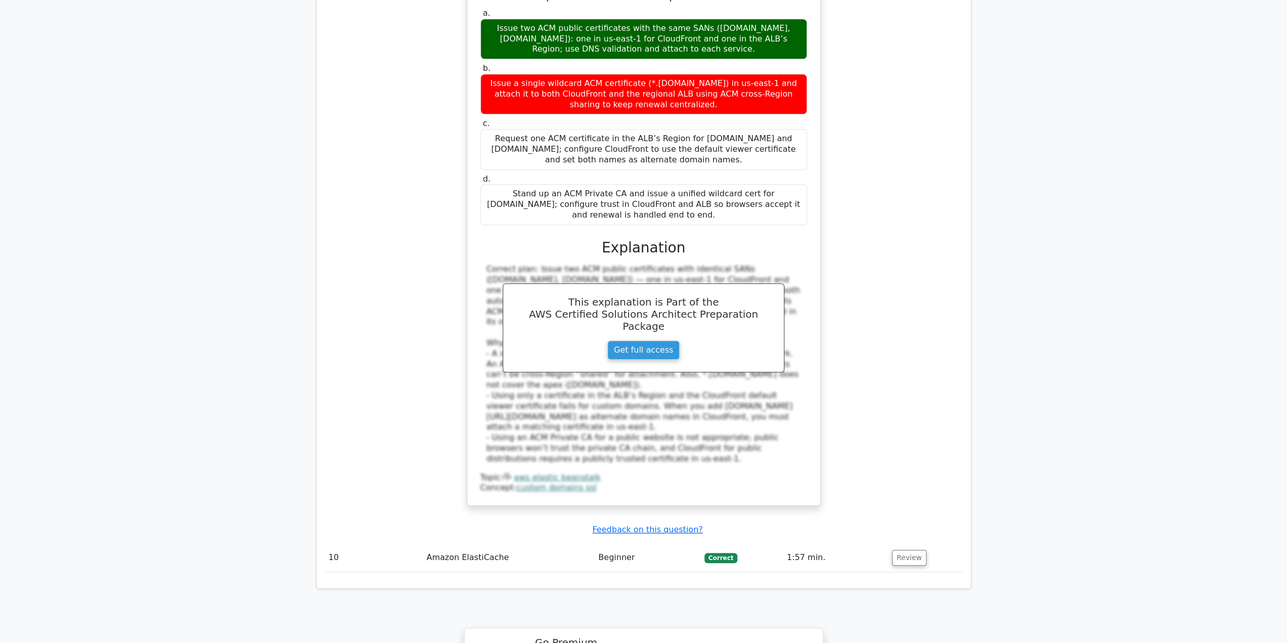
scroll to position [4654, 0]
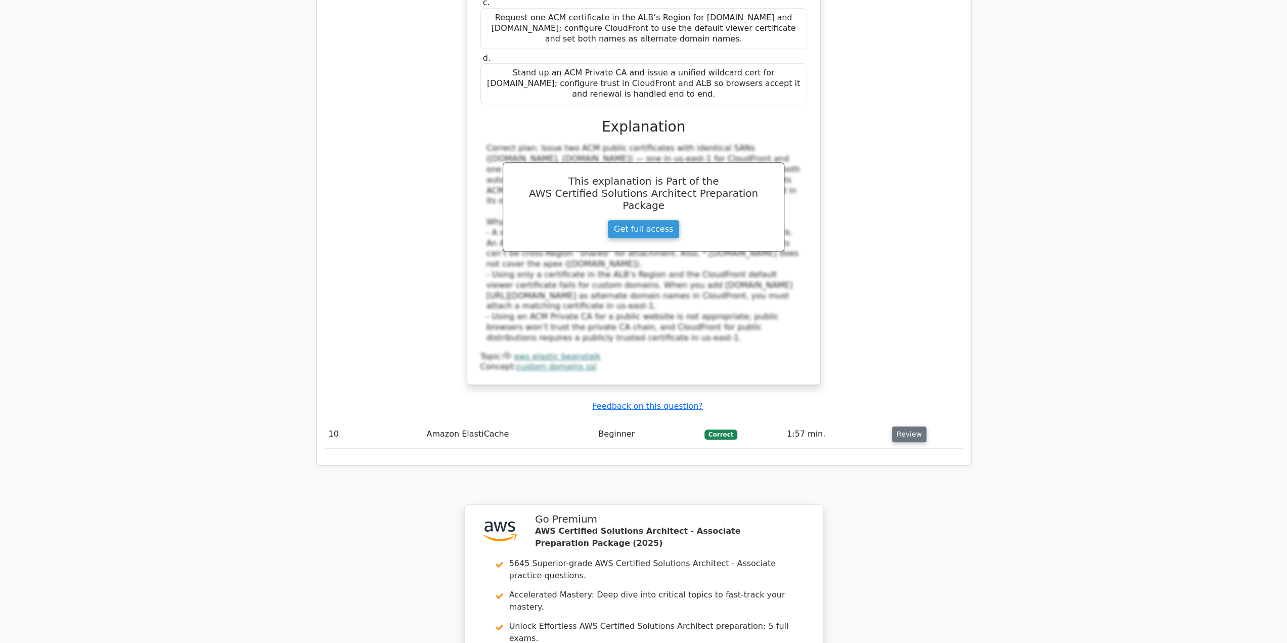
click at [913, 426] on button "Review" at bounding box center [909, 434] width 34 height 16
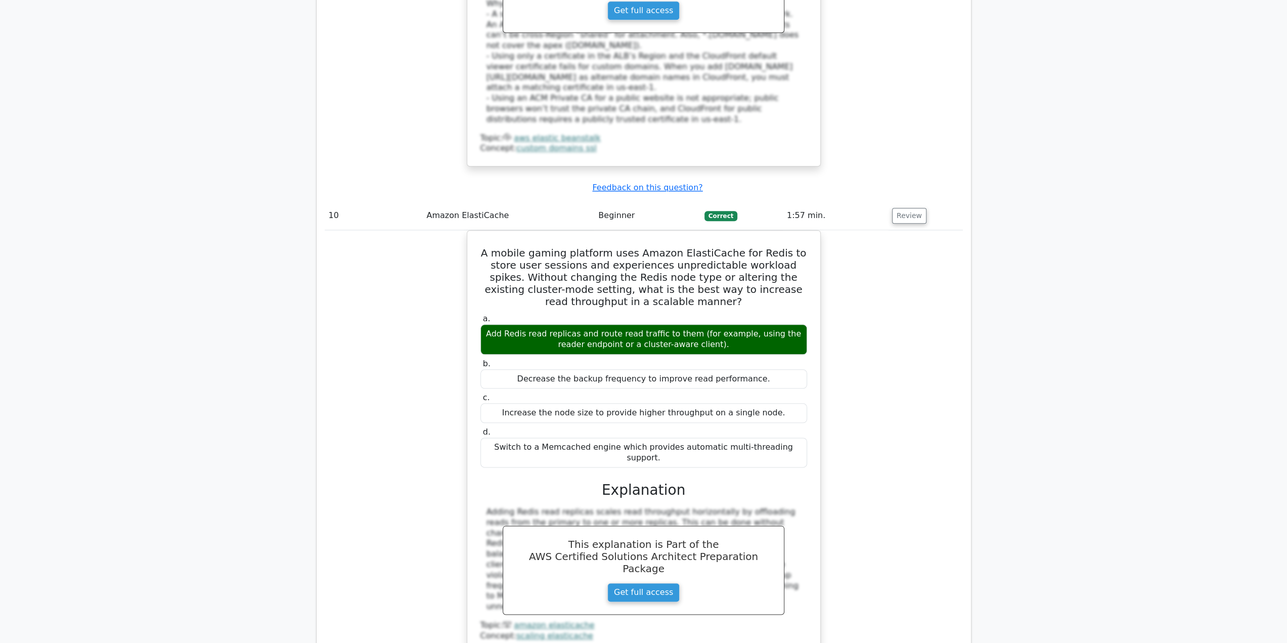
scroll to position [4856, 0]
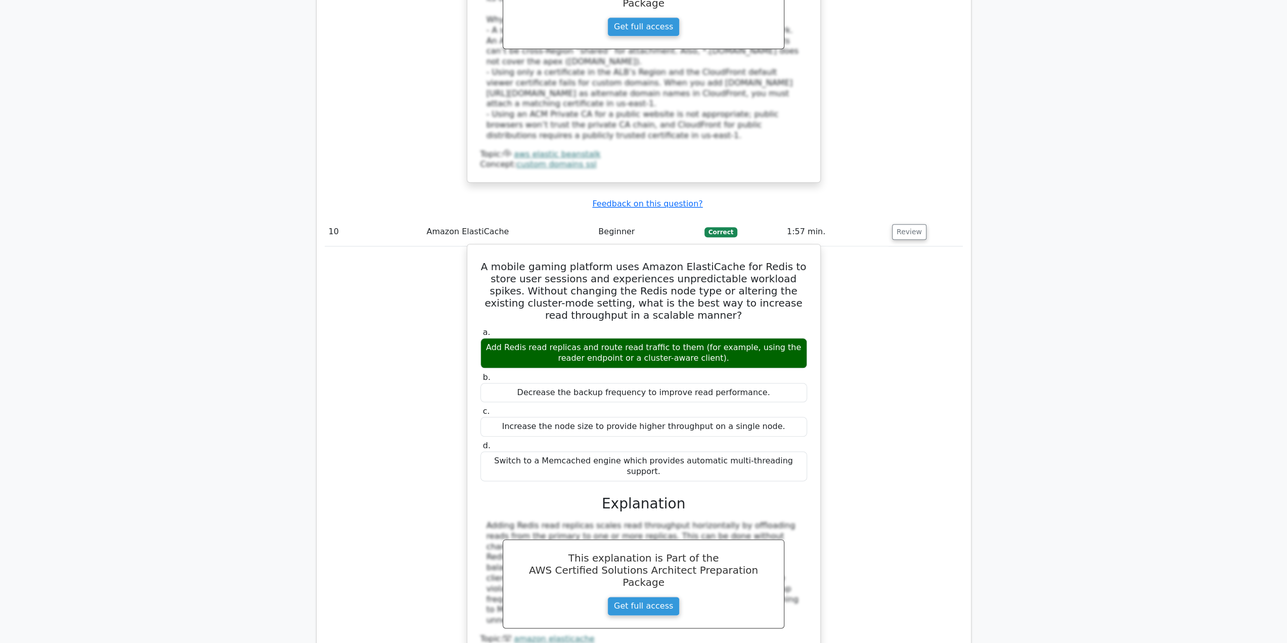
drag, startPoint x: 529, startPoint y: 166, endPoint x: 774, endPoint y: 228, distance: 252.5
click at [774, 248] on div "A mobile gaming platform uses Amazon ElastiCache for Redis to store user sessio…" at bounding box center [643, 459] width 345 height 422
click at [774, 338] on div "Add Redis read replicas and route read traffic to them (for example, using the …" at bounding box center [644, 353] width 327 height 30
drag, startPoint x: 498, startPoint y: 218, endPoint x: 737, endPoint y: 235, distance: 240.4
click at [737, 338] on div "Add Redis read replicas and route read traffic to them (for example, using the …" at bounding box center [644, 353] width 327 height 30
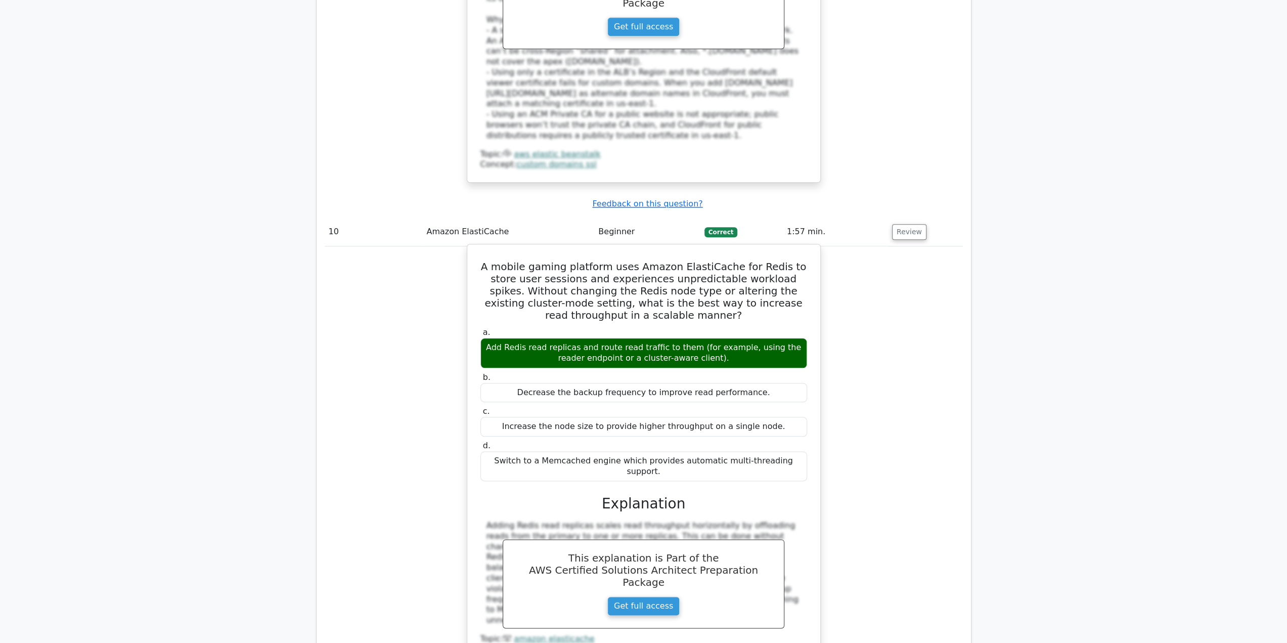
click at [737, 338] on div "Add Redis read replicas and route read traffic to them (for example, using the …" at bounding box center [644, 353] width 327 height 30
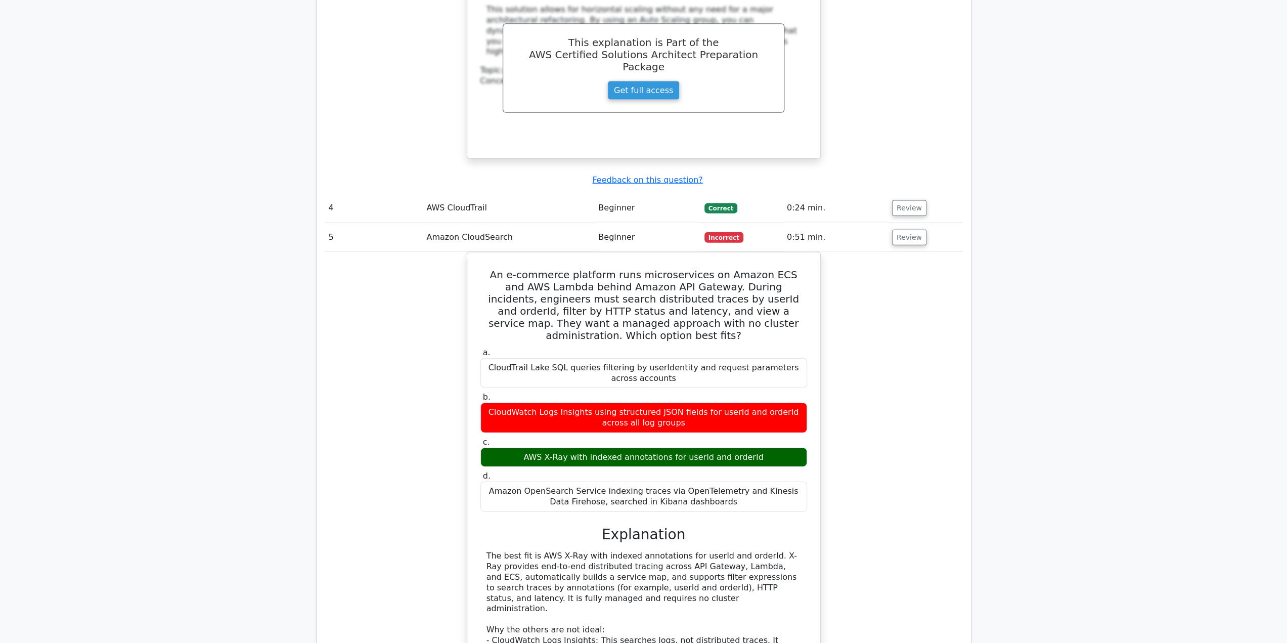
scroll to position [0, 0]
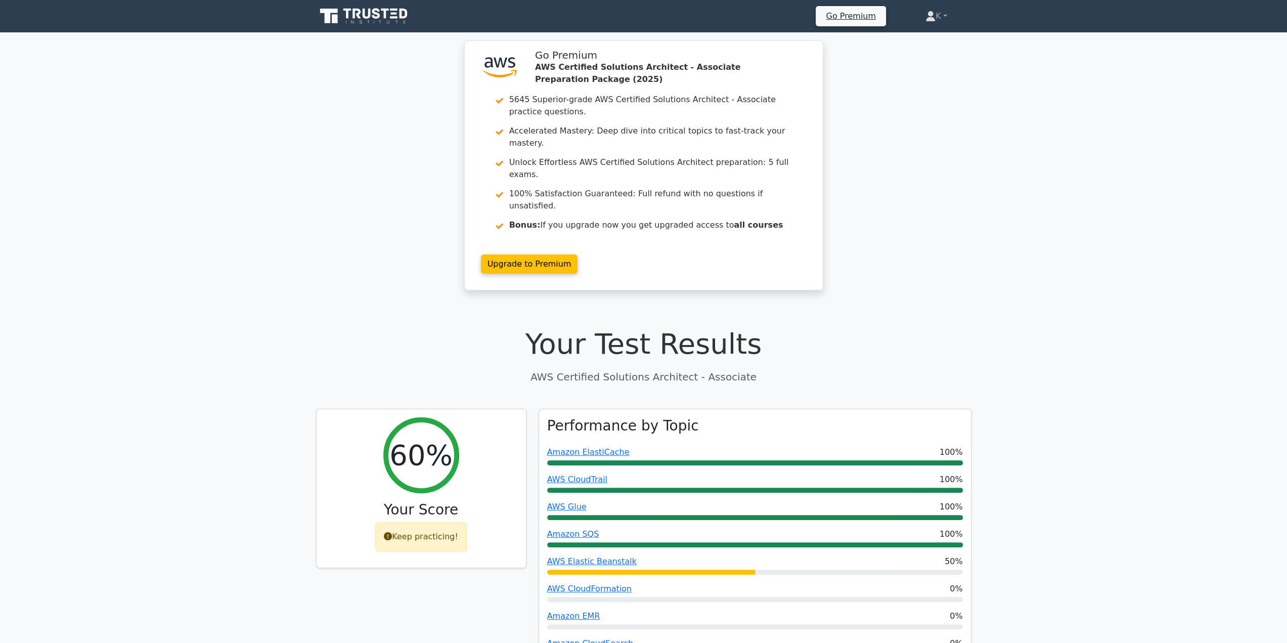
drag, startPoint x: 950, startPoint y: 302, endPoint x: 691, endPoint y: 18, distance: 384.2
